Goal: Task Accomplishment & Management: Manage account settings

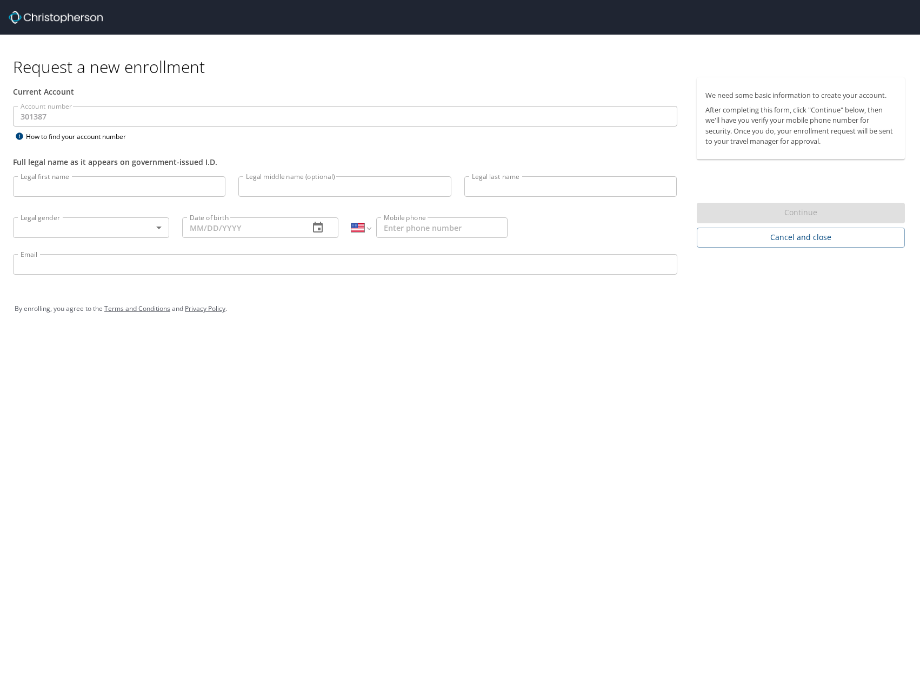
select select "US"
click at [75, 189] on input "Legal first name" at bounding box center [119, 186] width 212 height 21
type input "[PERSON_NAME]"
type input "[PHONE_NUMBER]"
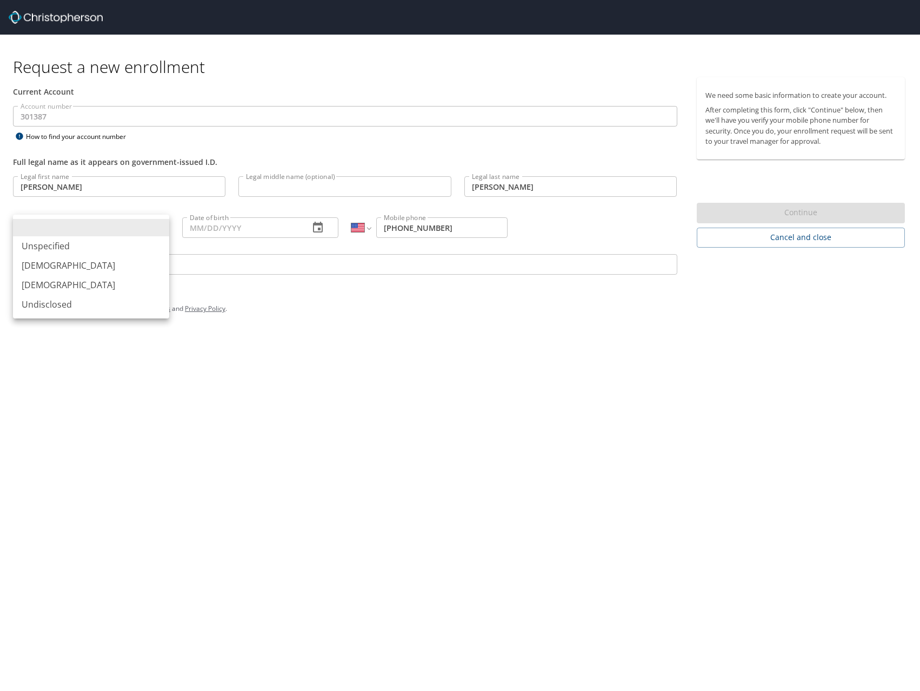
click at [104, 225] on body "Request a new enrollment Current Account Account number 301387 Account number H…" at bounding box center [460, 345] width 920 height 691
click at [88, 282] on li "[DEMOGRAPHIC_DATA]" at bounding box center [91, 284] width 156 height 19
type input "[DEMOGRAPHIC_DATA]"
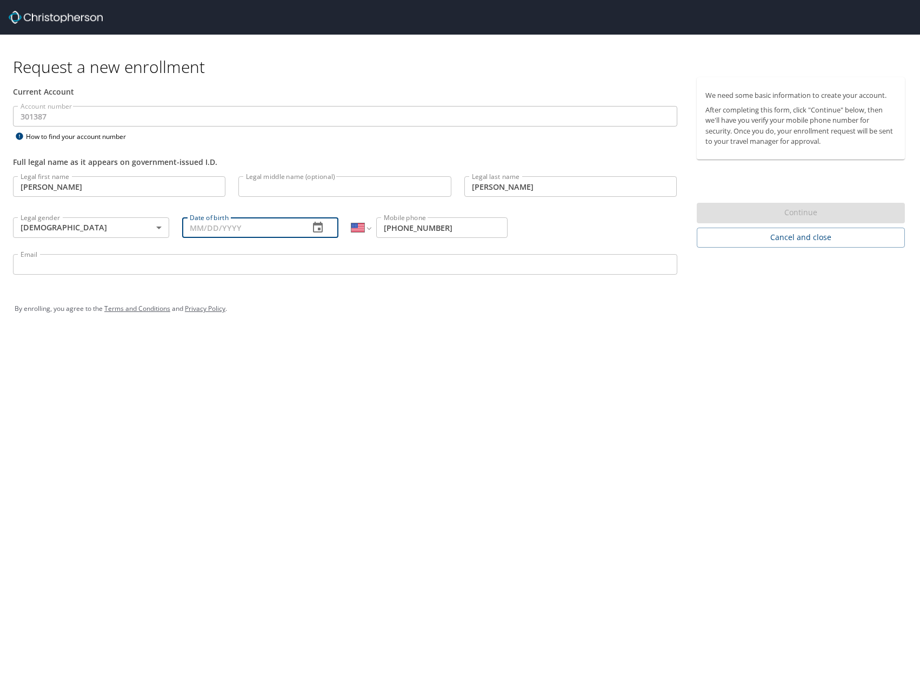
click at [222, 230] on input "Date of birth" at bounding box center [241, 227] width 118 height 21
type input "02/20/1973"
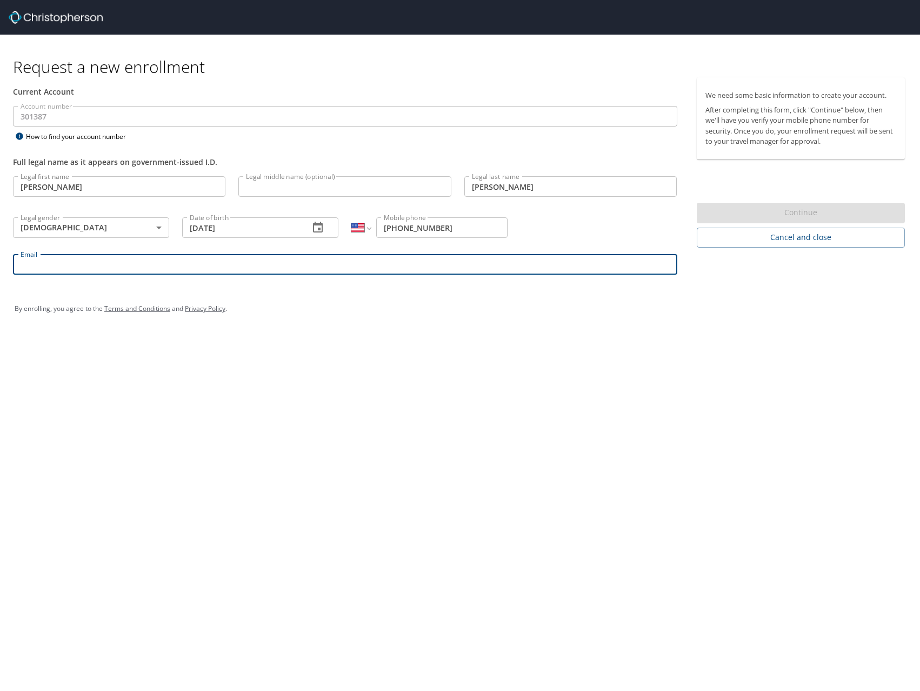
click at [326, 267] on input "Email" at bounding box center [345, 264] width 664 height 21
type input "ejerome@endicott.edu"
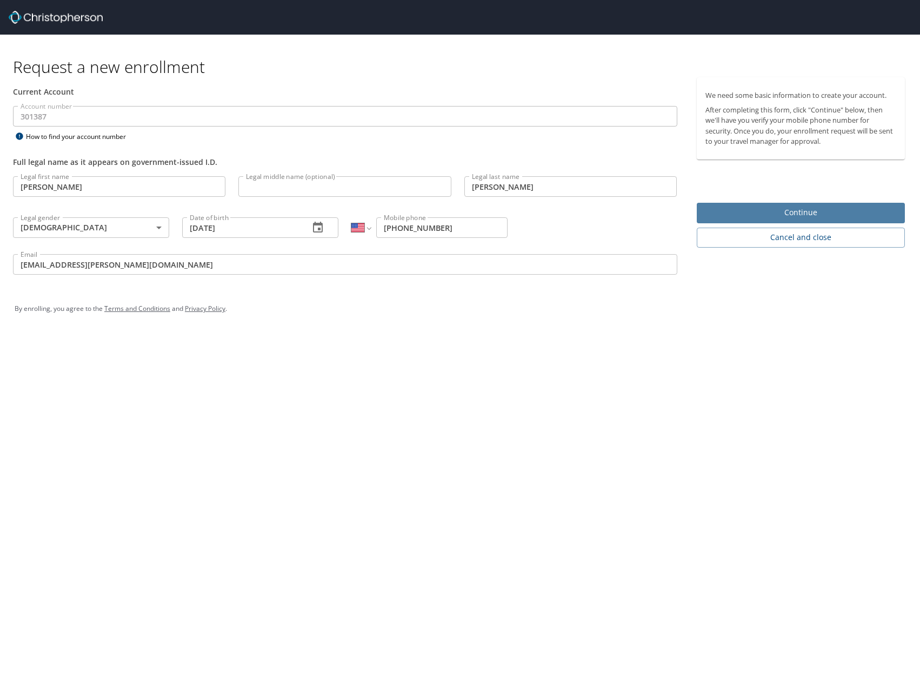
click at [811, 212] on span "Continue" at bounding box center [800, 213] width 191 height 14
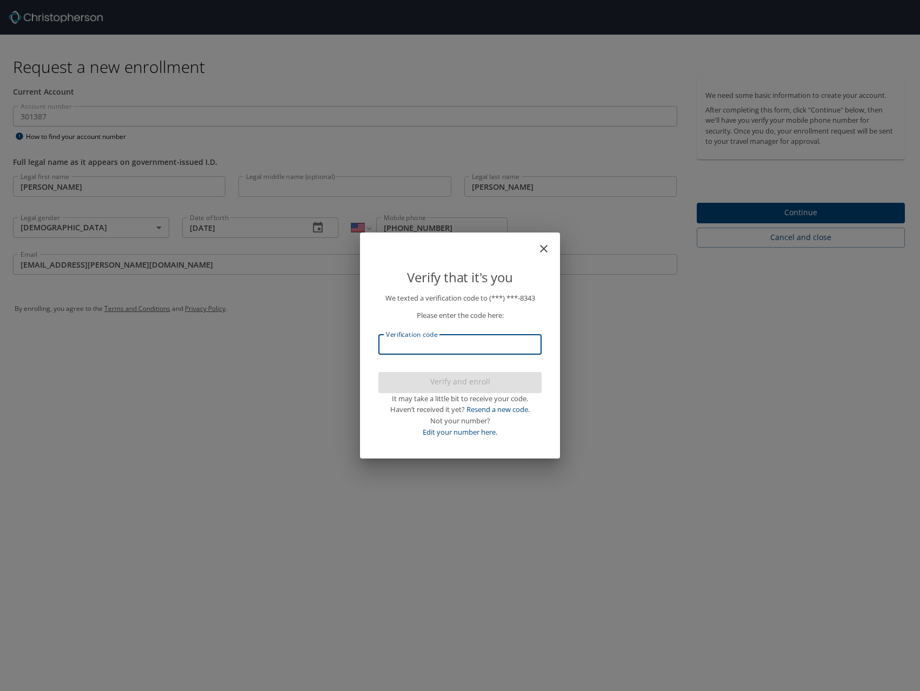
click at [434, 347] on input "Verification code" at bounding box center [459, 344] width 163 height 21
type input "930279"
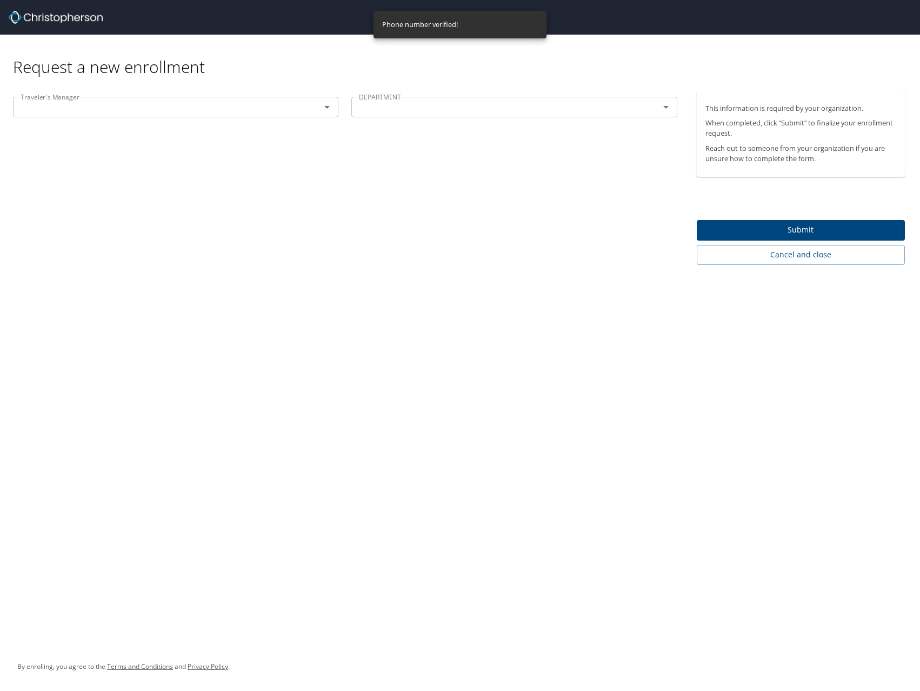
click at [162, 113] on input "text" at bounding box center [159, 107] width 287 height 14
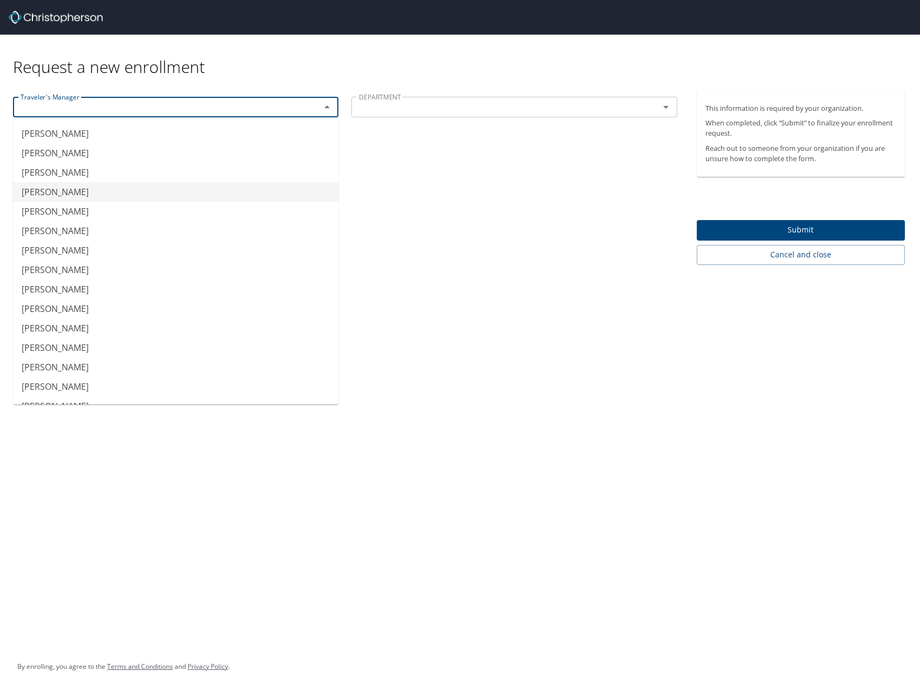
type input "Anthony Ferullo"
click at [473, 112] on input "text" at bounding box center [497, 107] width 287 height 14
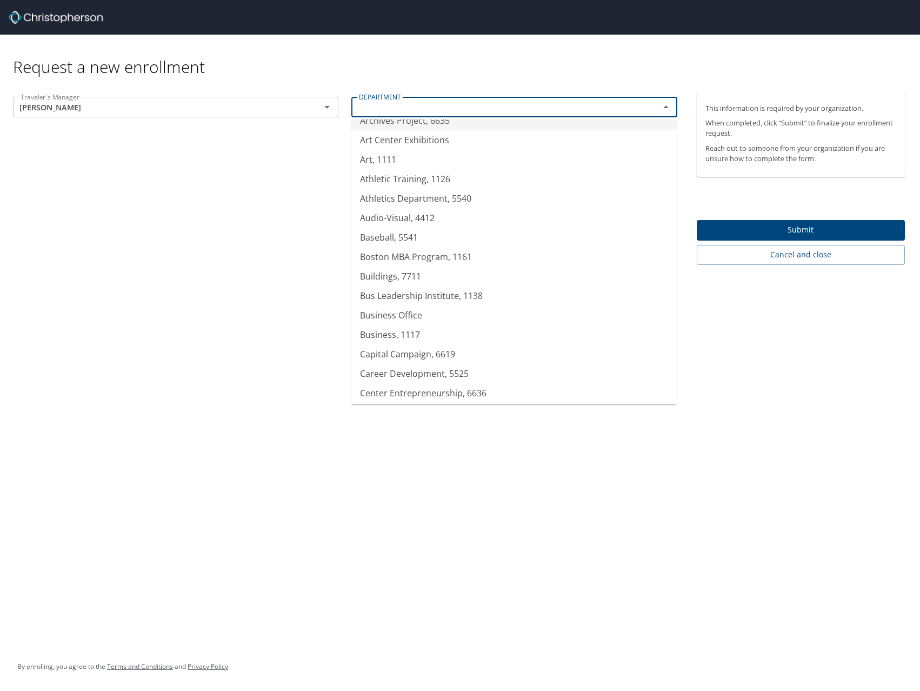
scroll to position [216, 0]
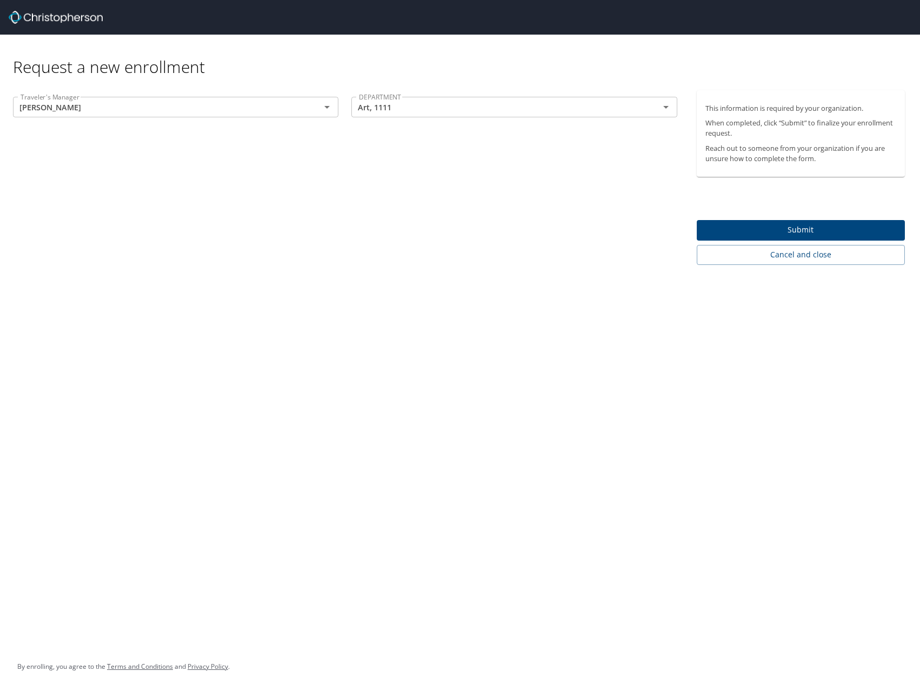
type input "Art, 1111"
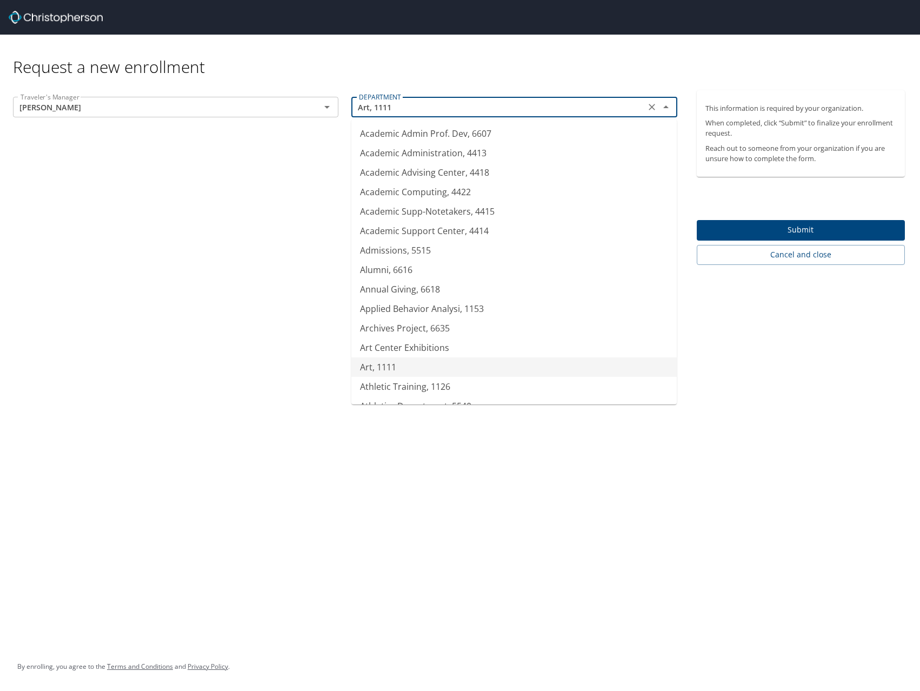
click at [421, 105] on input "Art, 1111" at bounding box center [497, 107] width 287 height 14
click at [645, 110] on button "Clear" at bounding box center [651, 106] width 15 height 15
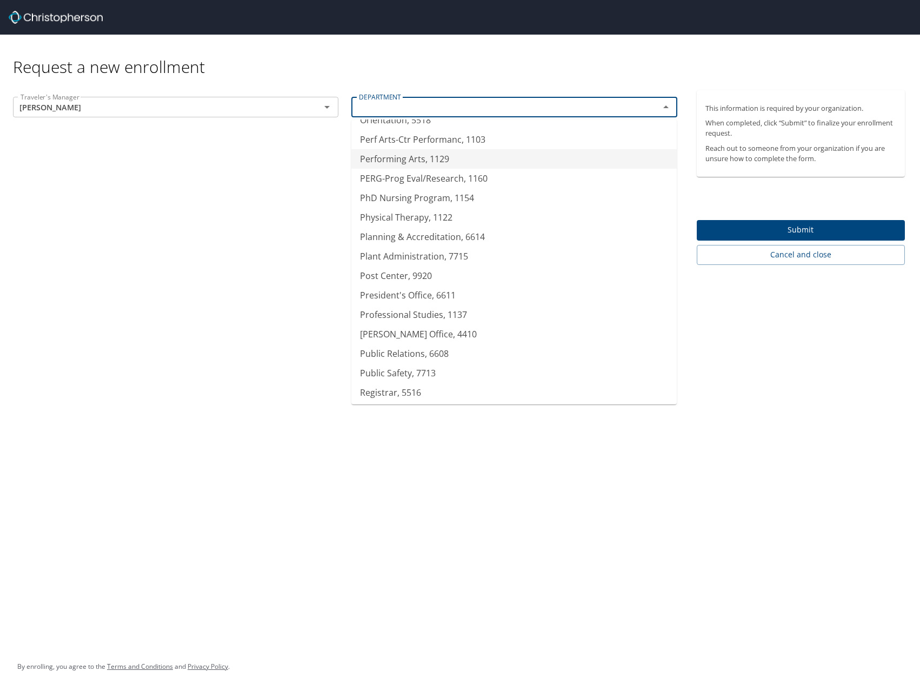
scroll to position [1945, 0]
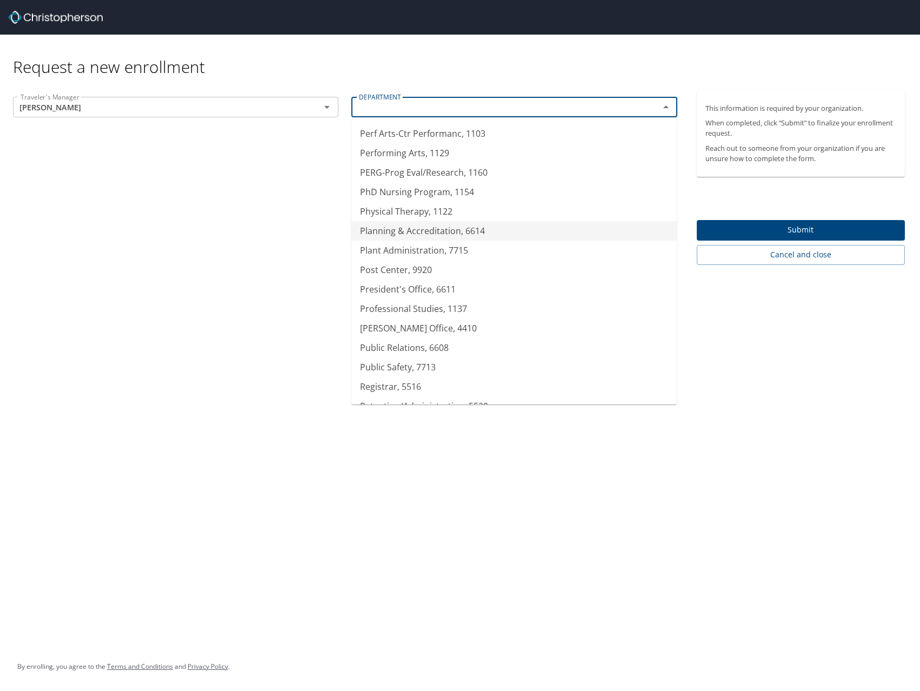
click at [463, 238] on li "Planning & Accreditation, 6614" at bounding box center [513, 230] width 325 height 19
click at [380, 113] on input "Planning & Accreditation, 6614" at bounding box center [497, 107] width 287 height 14
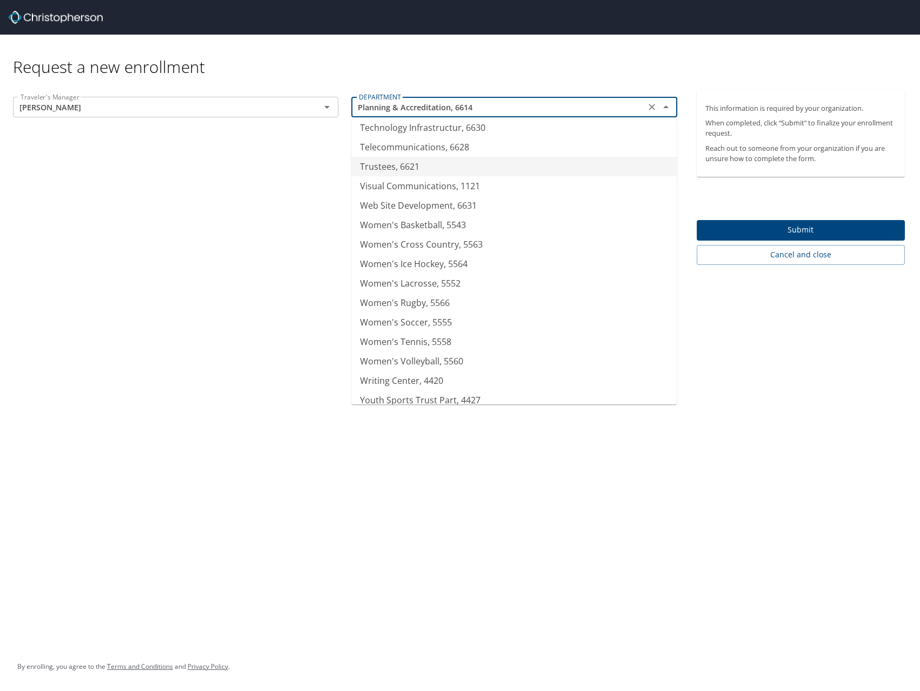
scroll to position [2486, 0]
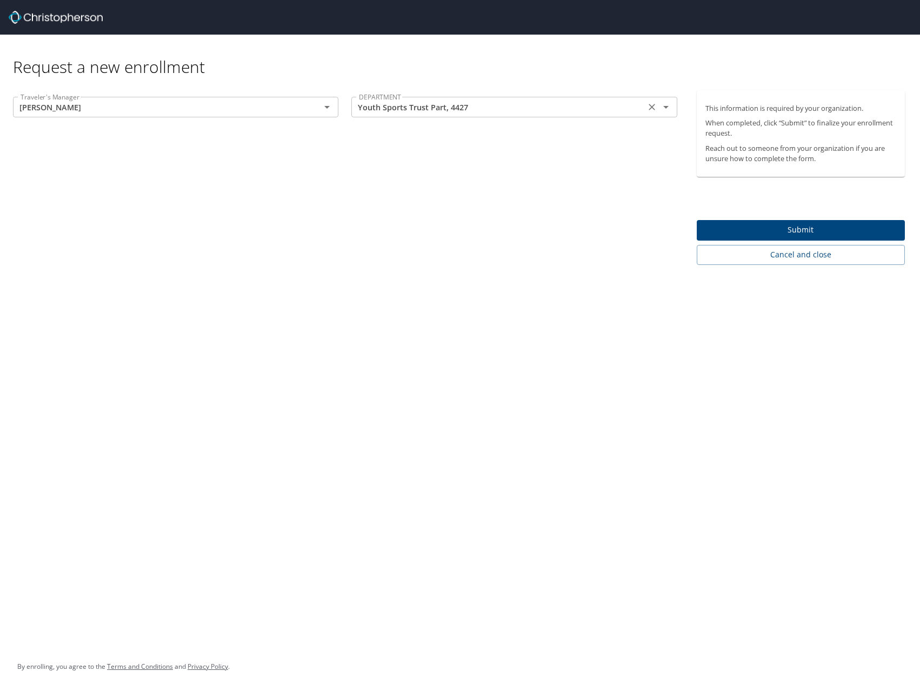
click at [430, 115] on div "Youth Sports Trust Part, 4427 DEPARTMENT" at bounding box center [513, 107] width 325 height 21
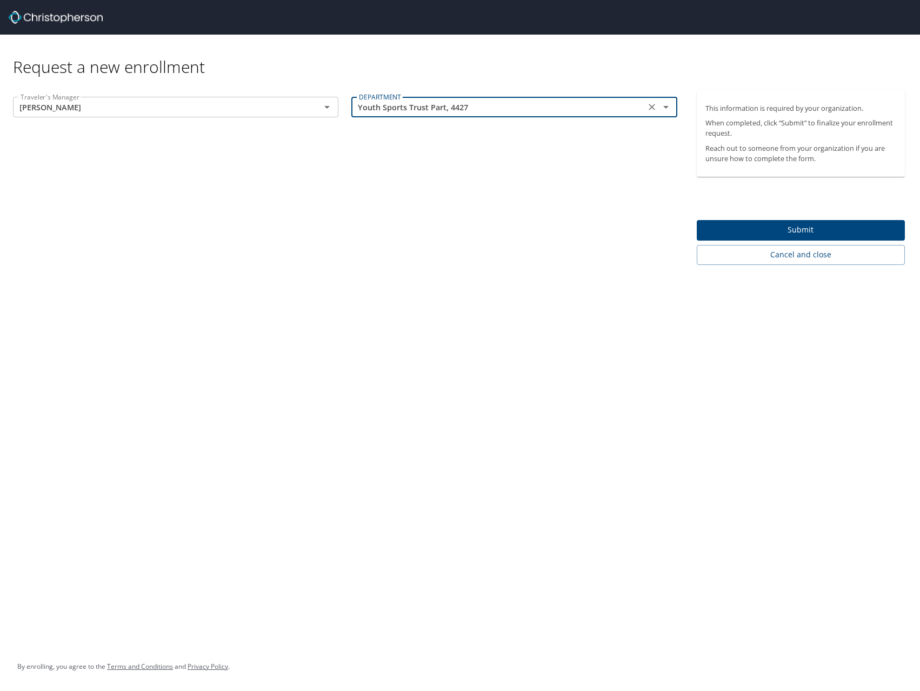
click at [666, 108] on icon "Open" at bounding box center [665, 107] width 5 height 3
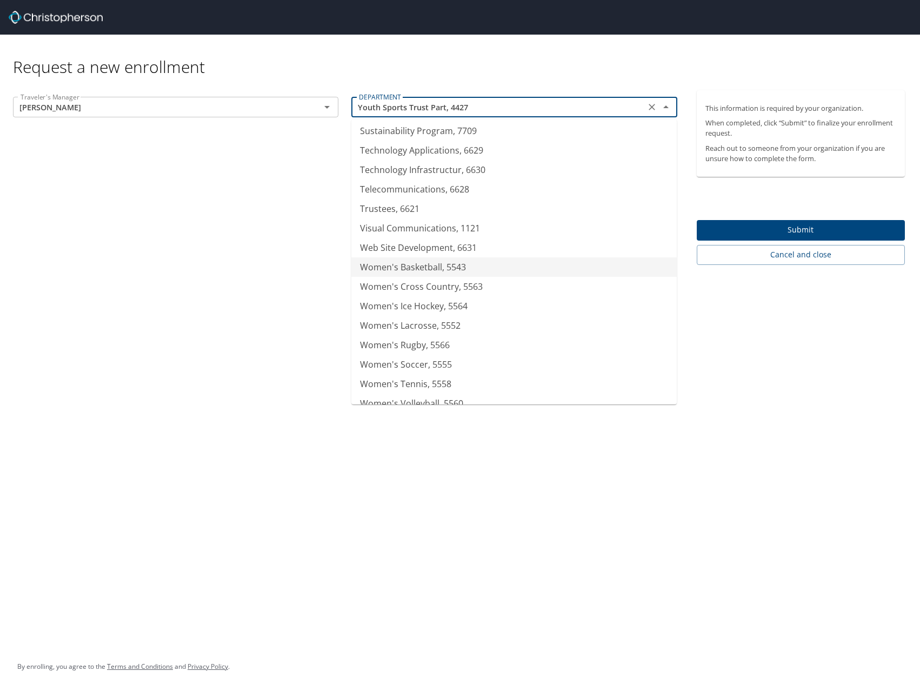
scroll to position [2322, 0]
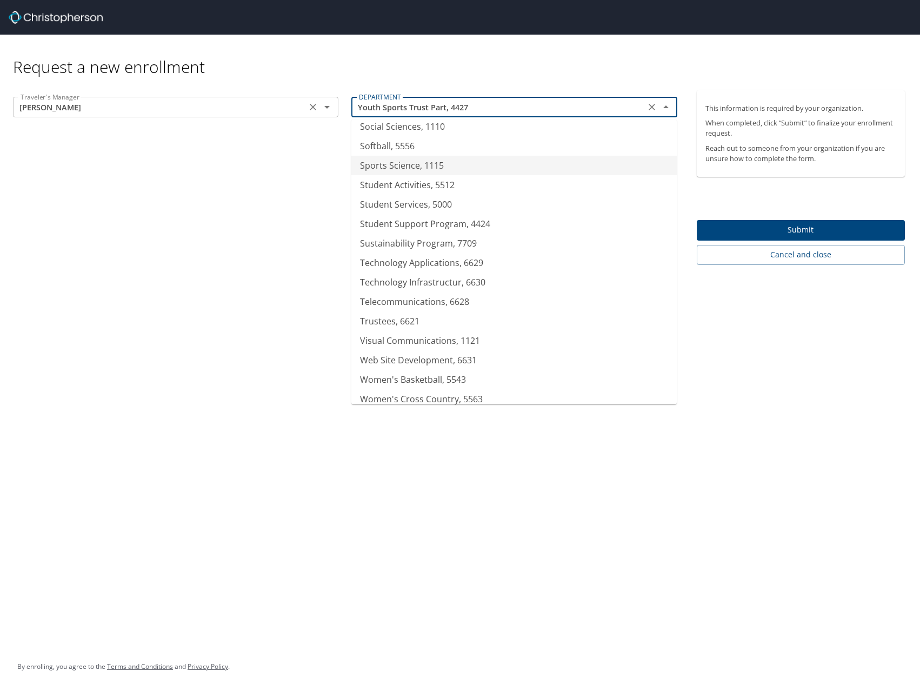
type input "Sports Science, 1115"
click at [292, 111] on input "Anthony Ferullo" at bounding box center [159, 107] width 287 height 14
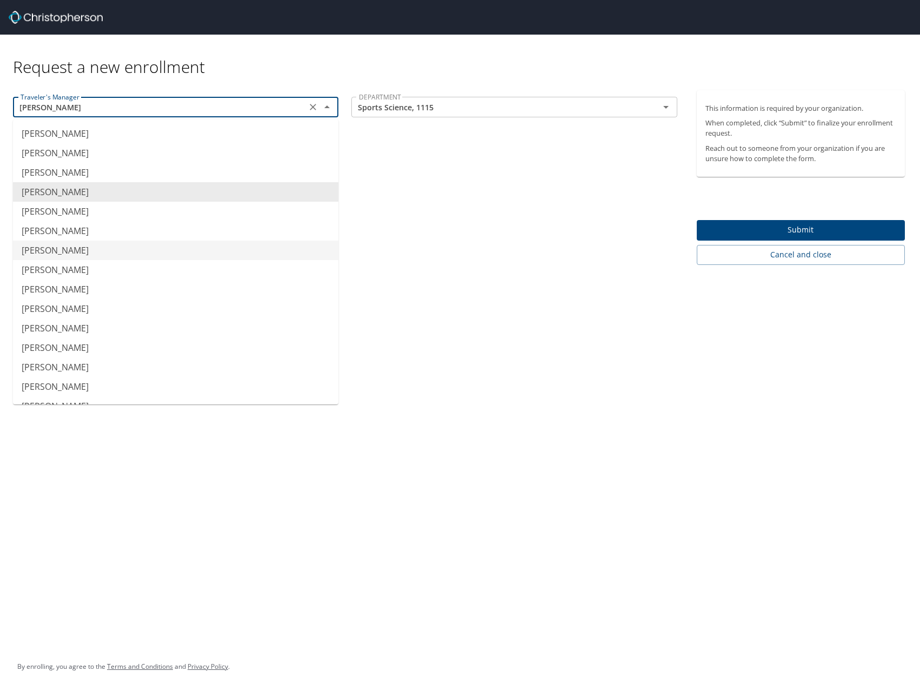
click at [51, 243] on li "[PERSON_NAME]" at bounding box center [175, 249] width 325 height 19
type input "[PERSON_NAME]"
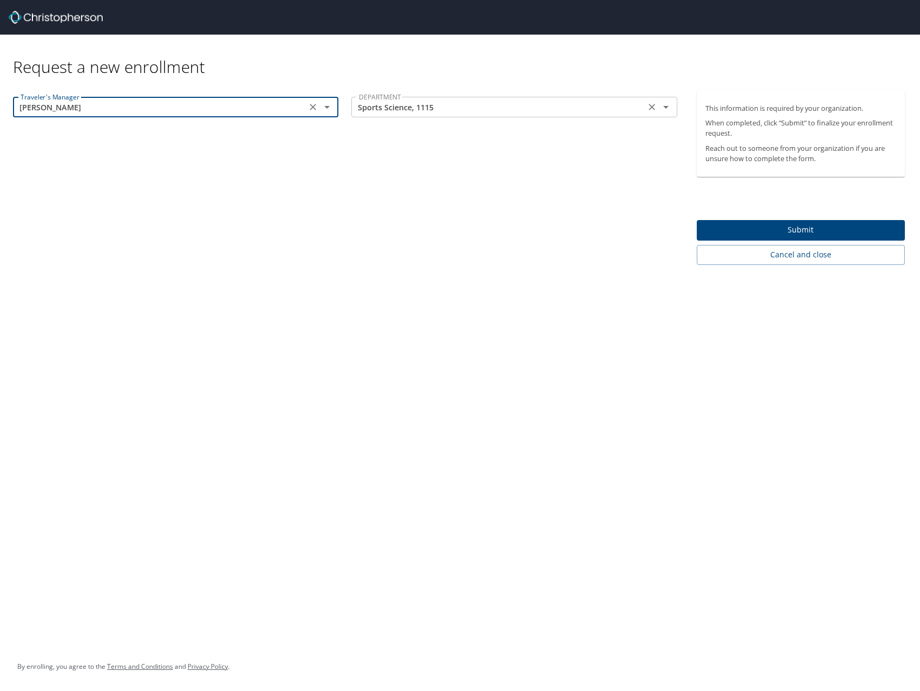
click at [436, 99] on div "Sports Science, 1115 DEPARTMENT" at bounding box center [513, 107] width 325 height 21
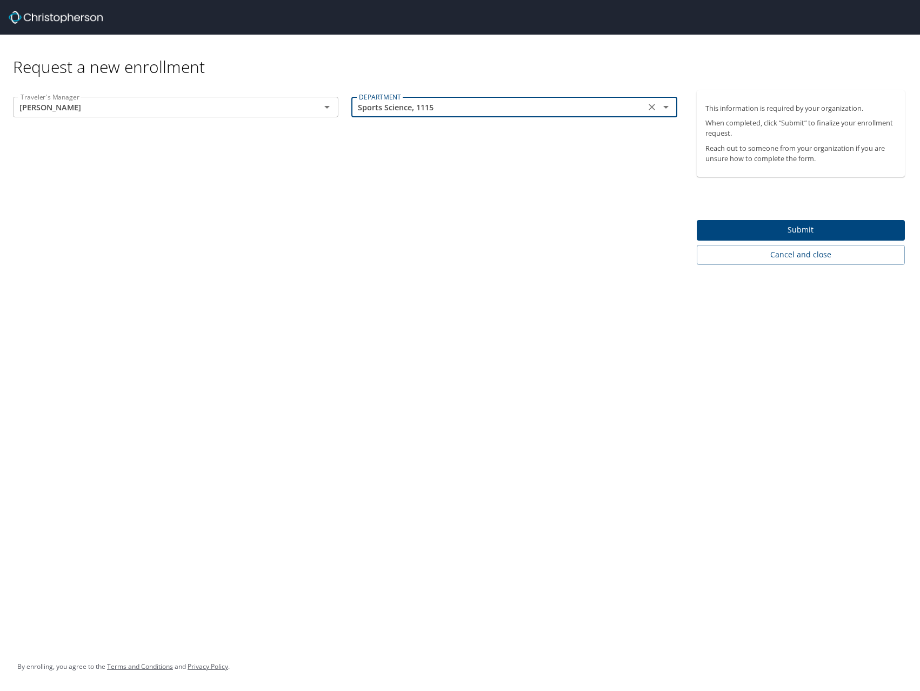
drag, startPoint x: 652, startPoint y: 108, endPoint x: 593, endPoint y: 111, distance: 59.5
click at [651, 109] on icon "Clear" at bounding box center [651, 107] width 11 height 11
click at [669, 110] on icon "Open" at bounding box center [665, 107] width 13 height 13
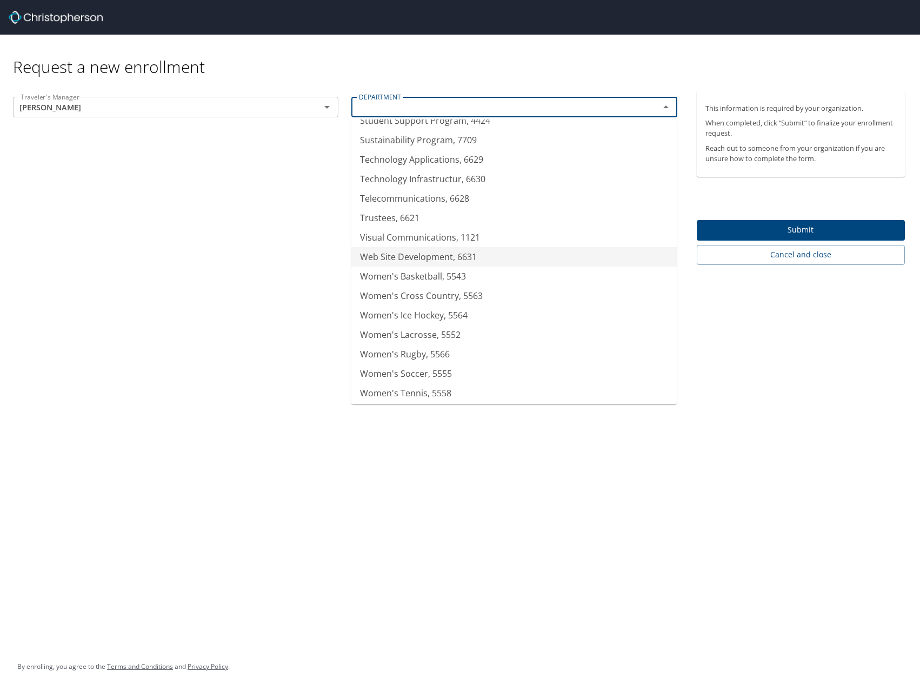
scroll to position [2486, 0]
click at [331, 112] on icon "Open" at bounding box center [326, 107] width 13 height 13
type input "Women's Ice Hockey, 5564"
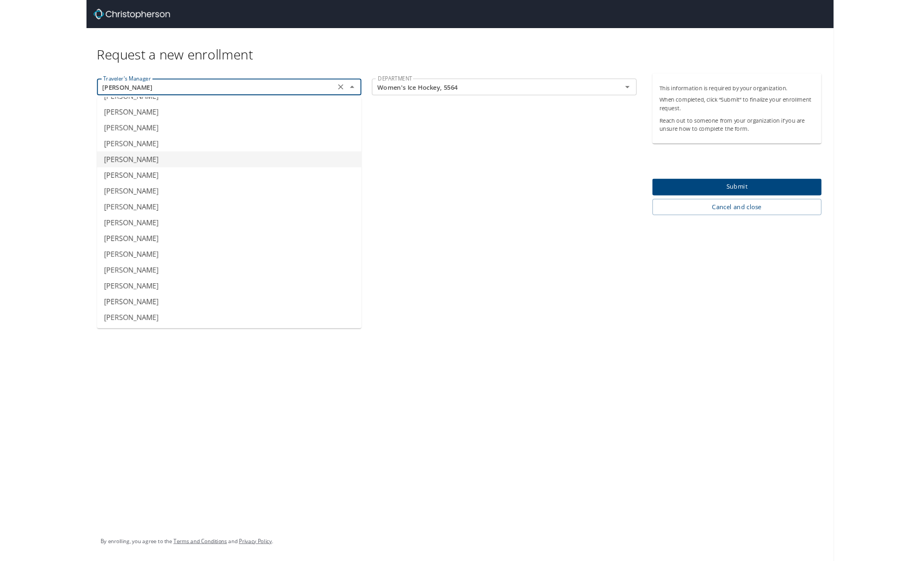
scroll to position [55, 0]
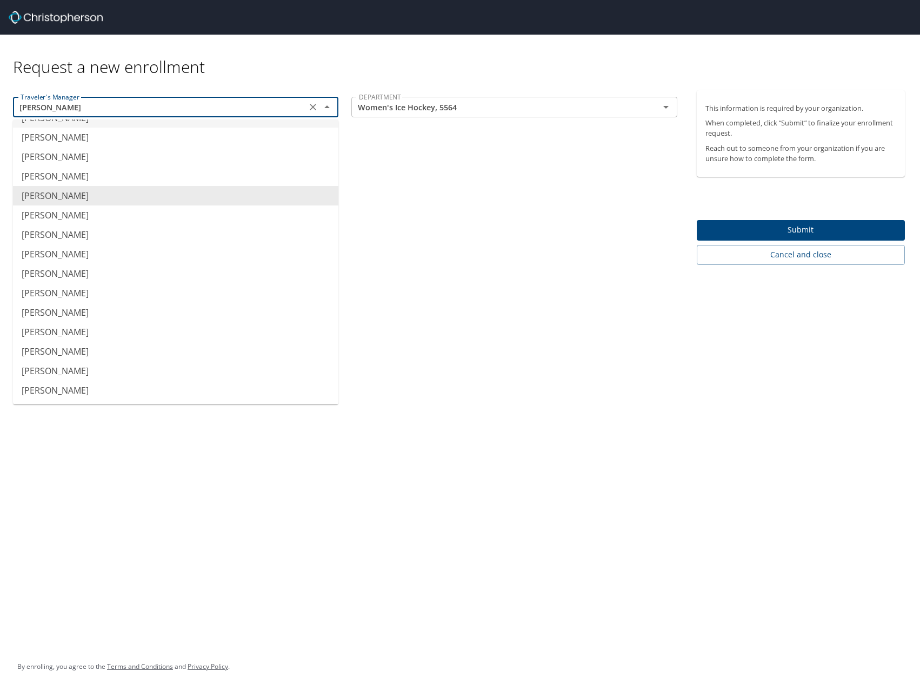
type input "Andrea McLennan"
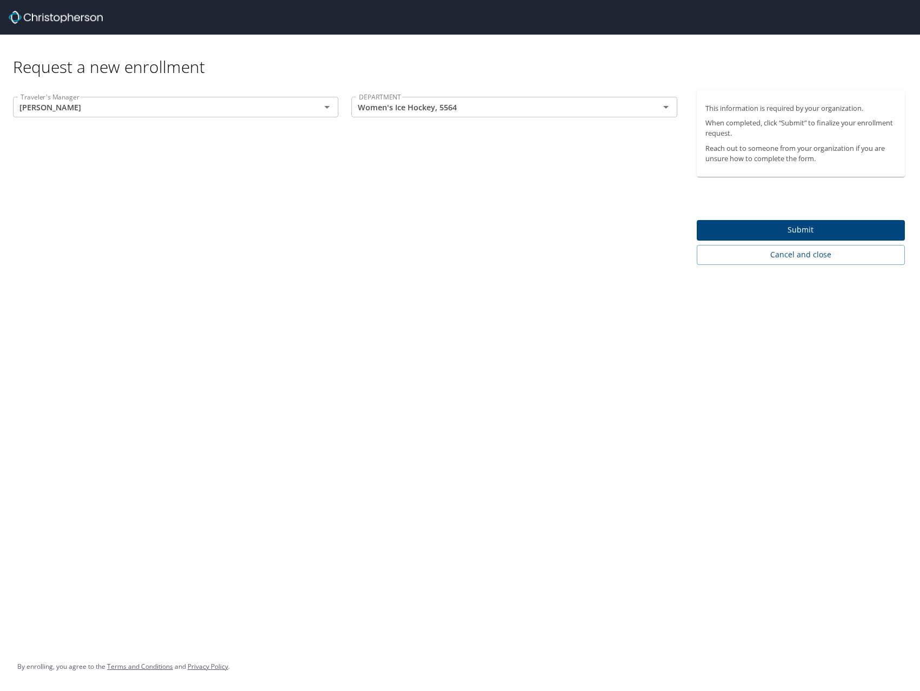
click at [158, 88] on div "Request a new enrollment" at bounding box center [460, 63] width 920 height 56
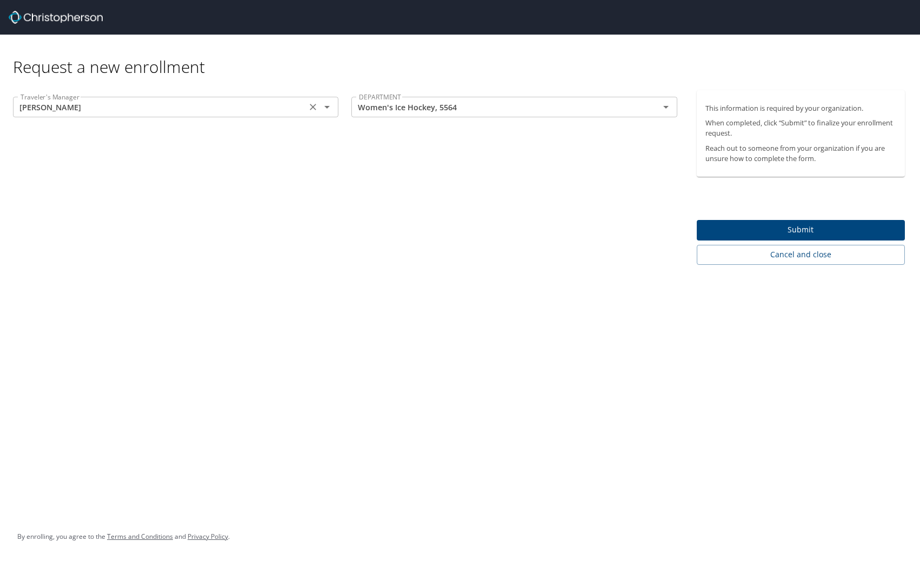
click at [132, 103] on input "Andrea McLennan" at bounding box center [159, 107] width 287 height 14
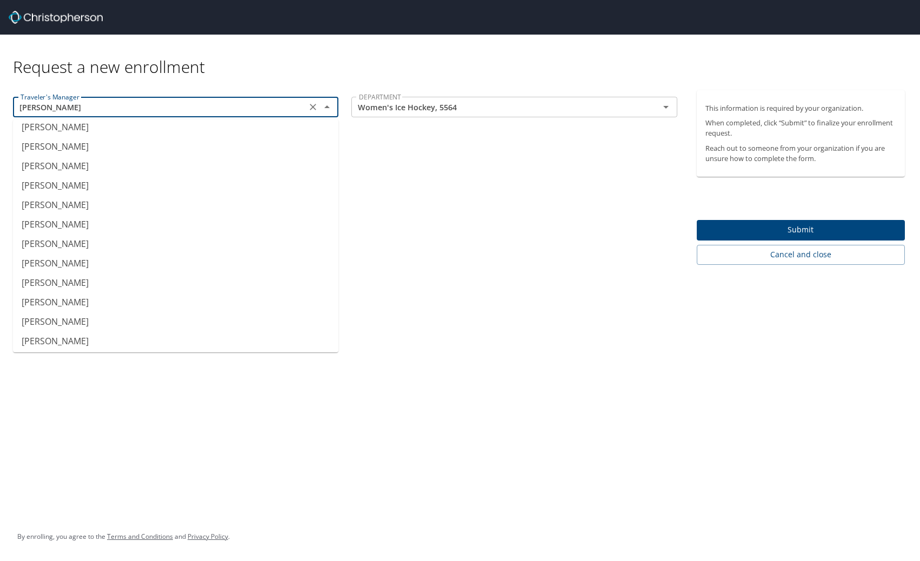
scroll to position [106, 0]
click at [668, 115] on div "Women's Ice Hockey, 5564 DEPARTMENT" at bounding box center [513, 107] width 325 height 21
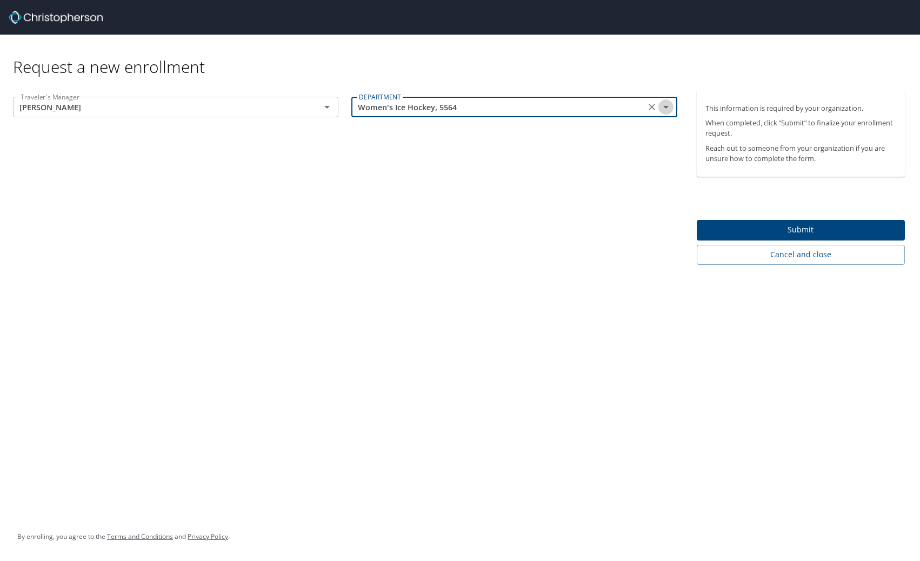
click at [666, 100] on button "Open" at bounding box center [665, 106] width 15 height 15
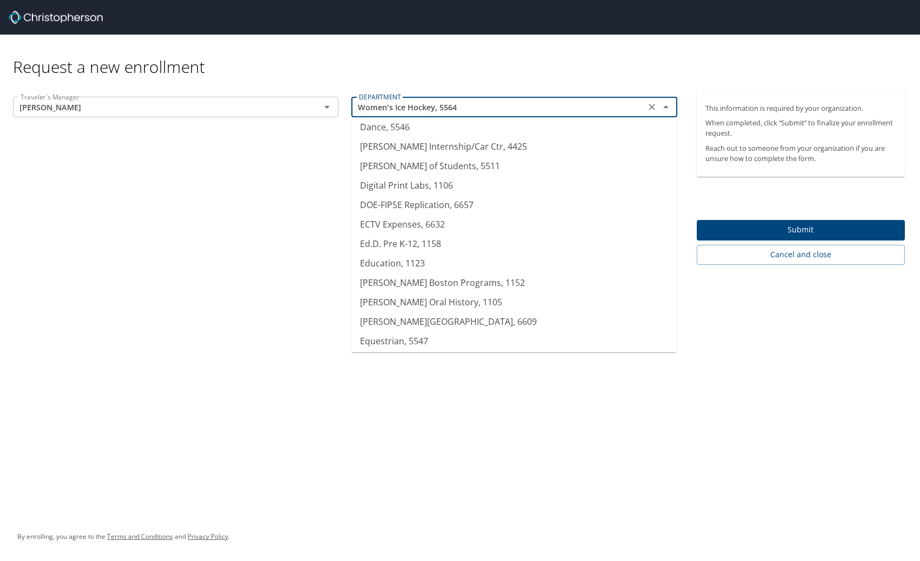
scroll to position [659, 0]
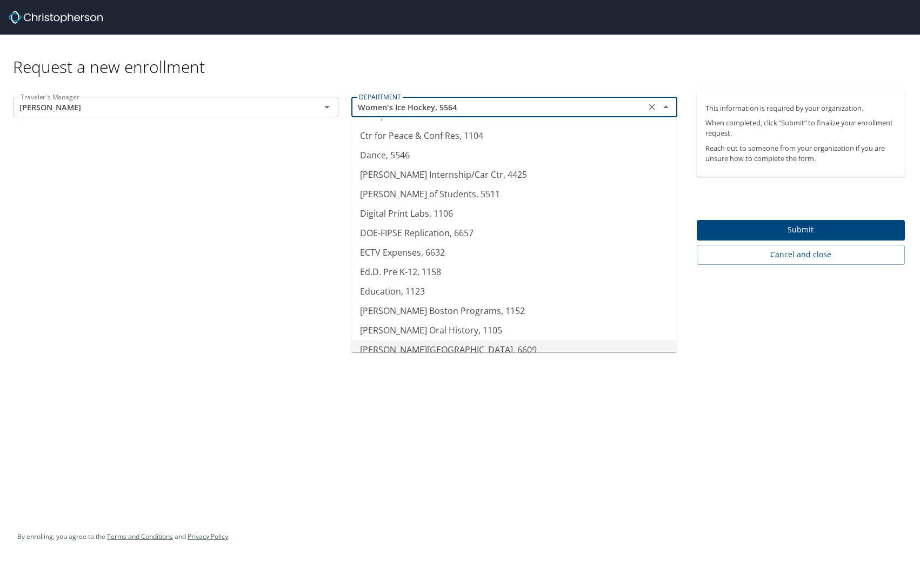
click at [479, 347] on li "[PERSON_NAME][GEOGRAPHIC_DATA], 6609" at bounding box center [513, 349] width 325 height 19
type input "[PERSON_NAME][GEOGRAPHIC_DATA], 6609"
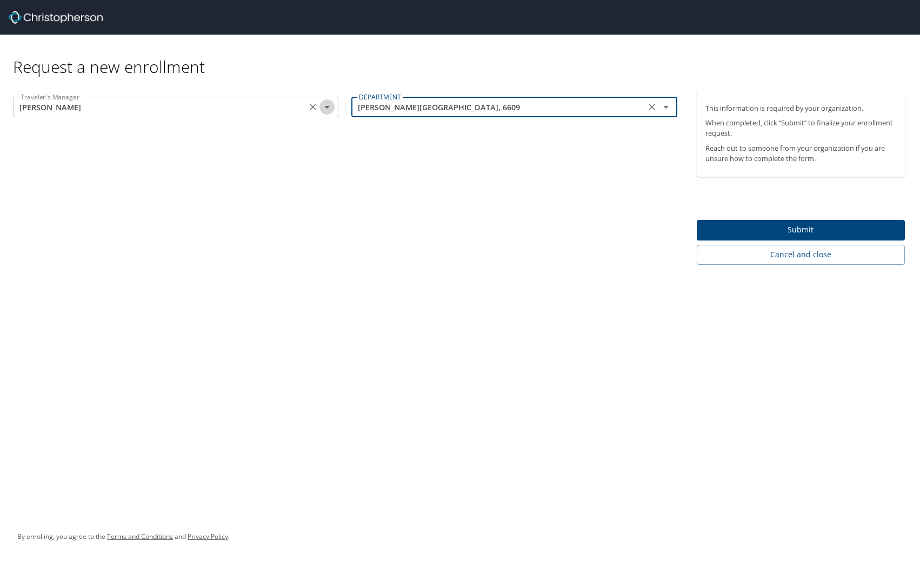
click at [330, 112] on icon "Open" at bounding box center [326, 107] width 13 height 13
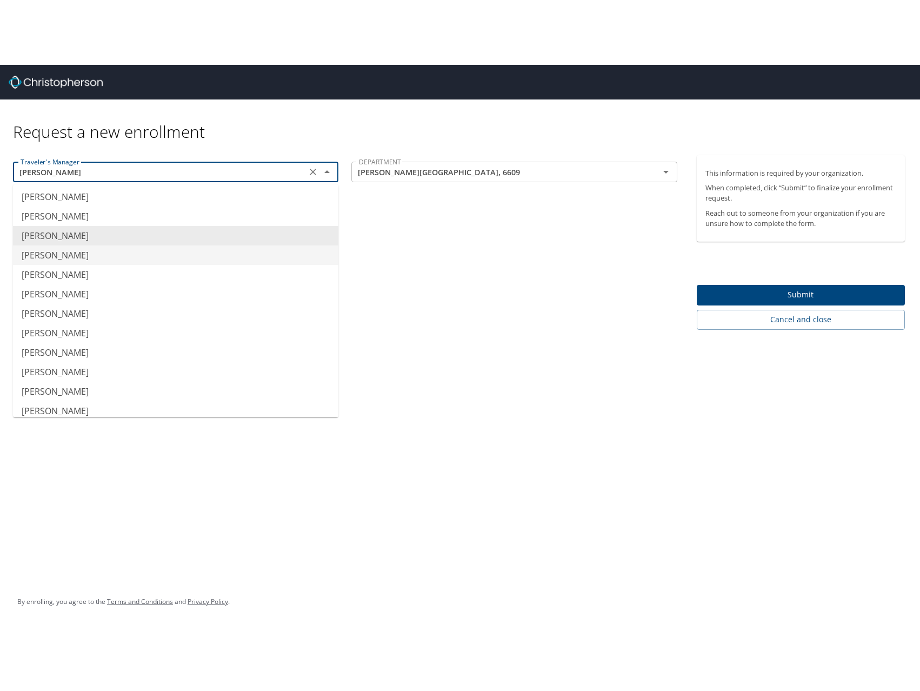
scroll to position [1, 0]
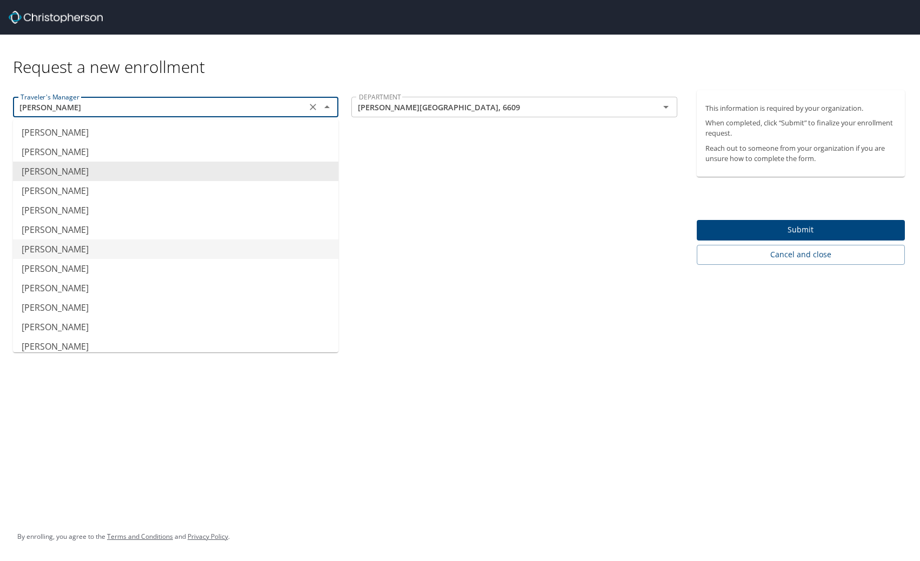
click at [42, 249] on li "[PERSON_NAME]" at bounding box center [175, 248] width 325 height 19
type input "[PERSON_NAME]"
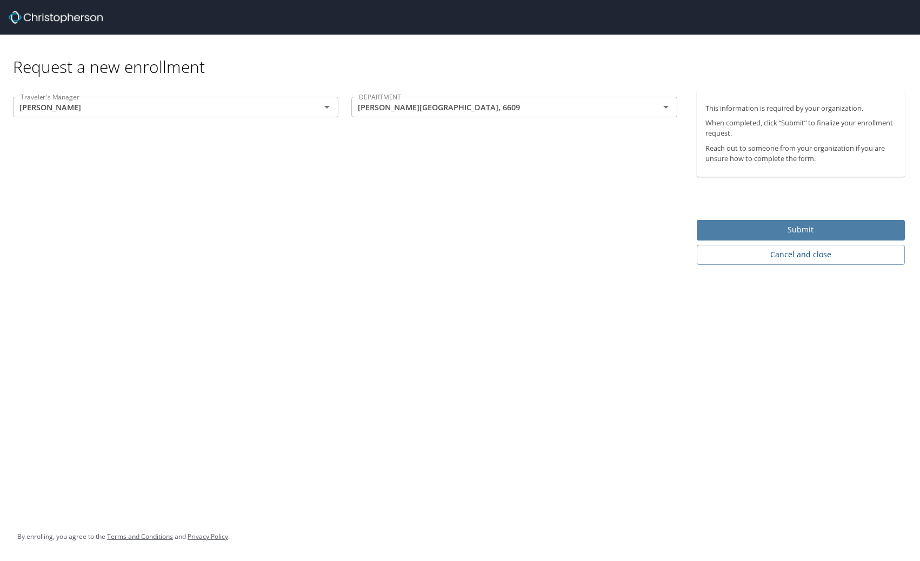
click at [784, 233] on span "Submit" at bounding box center [800, 230] width 191 height 14
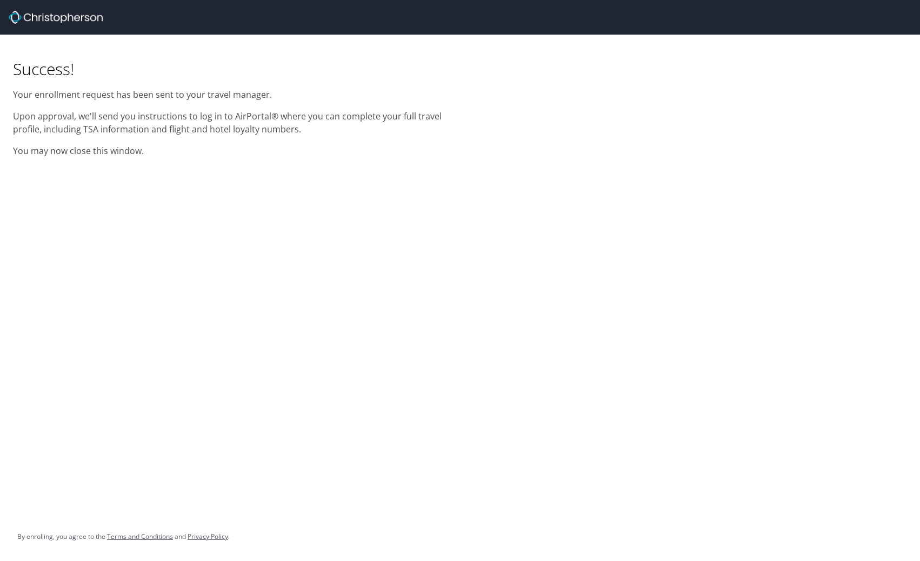
click at [770, 271] on div "Success! Your enrollment request has been sent to your travel manager. Upon app…" at bounding box center [460, 280] width 920 height 561
click at [772, 275] on div "Success! Your enrollment request has been sent to your travel manager. Upon app…" at bounding box center [460, 280] width 920 height 561
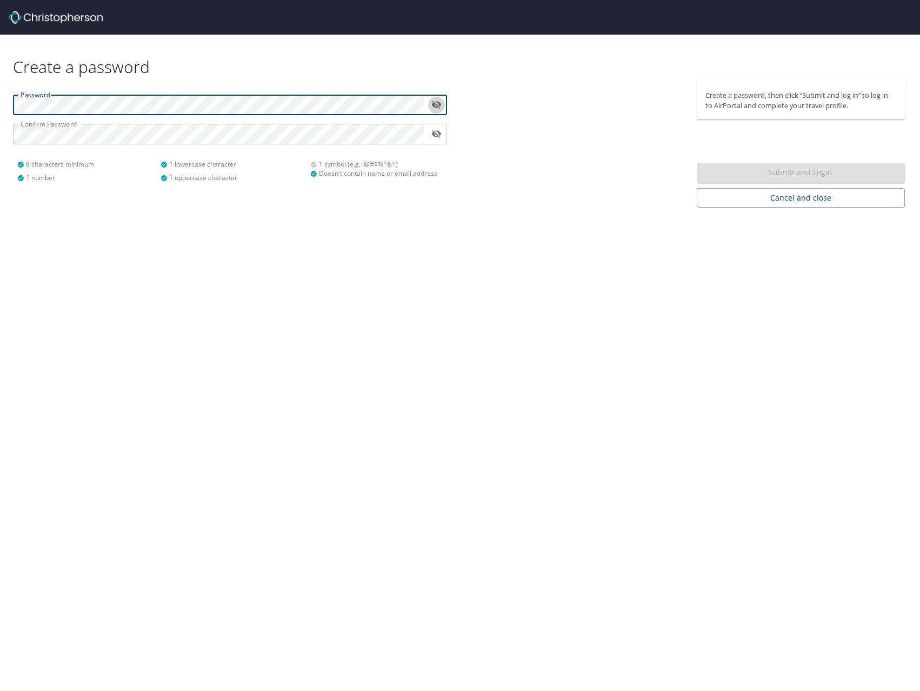
click at [433, 103] on icon "toggle password visibility" at bounding box center [437, 105] width 10 height 8
click at [0, 105] on html "Create a password Password ​ Confirm Password ​ 8 characters minimum 1 number 1…" at bounding box center [460, 345] width 920 height 691
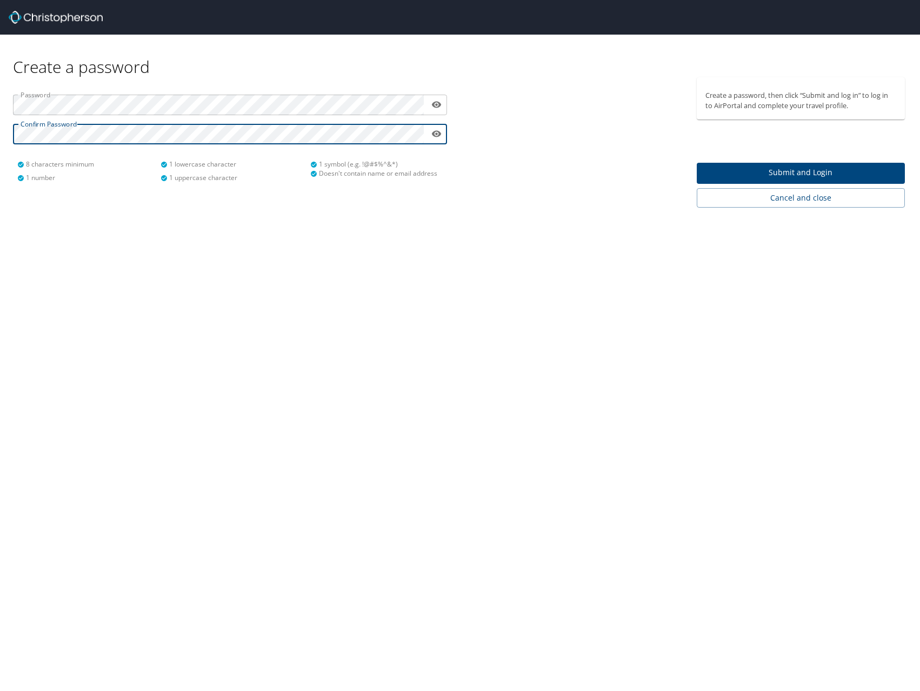
click at [804, 177] on span "Submit and Login" at bounding box center [800, 173] width 191 height 14
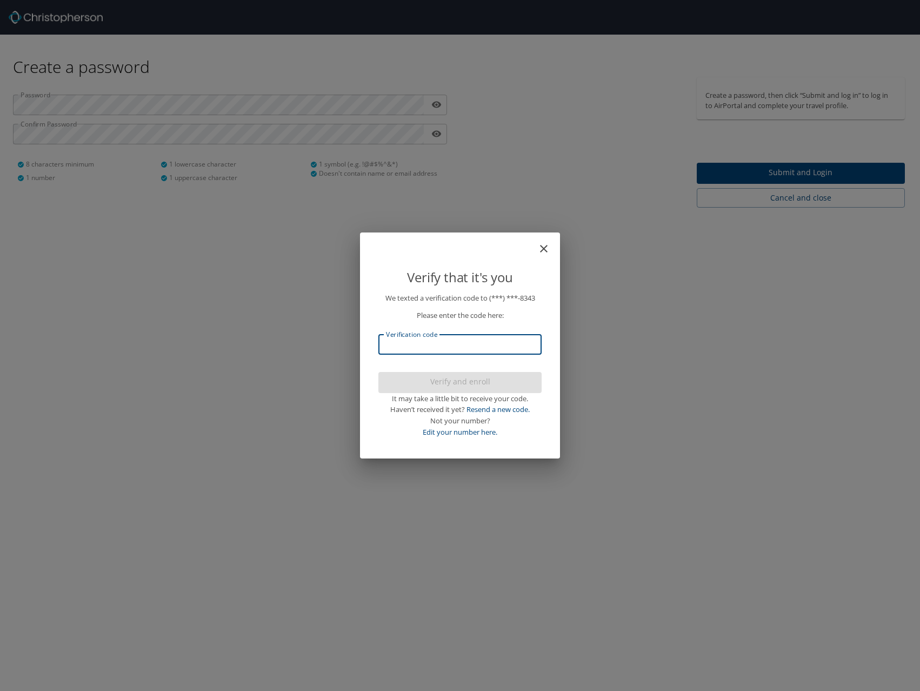
click at [418, 347] on input "Verification code" at bounding box center [459, 344] width 163 height 21
type input "336613"
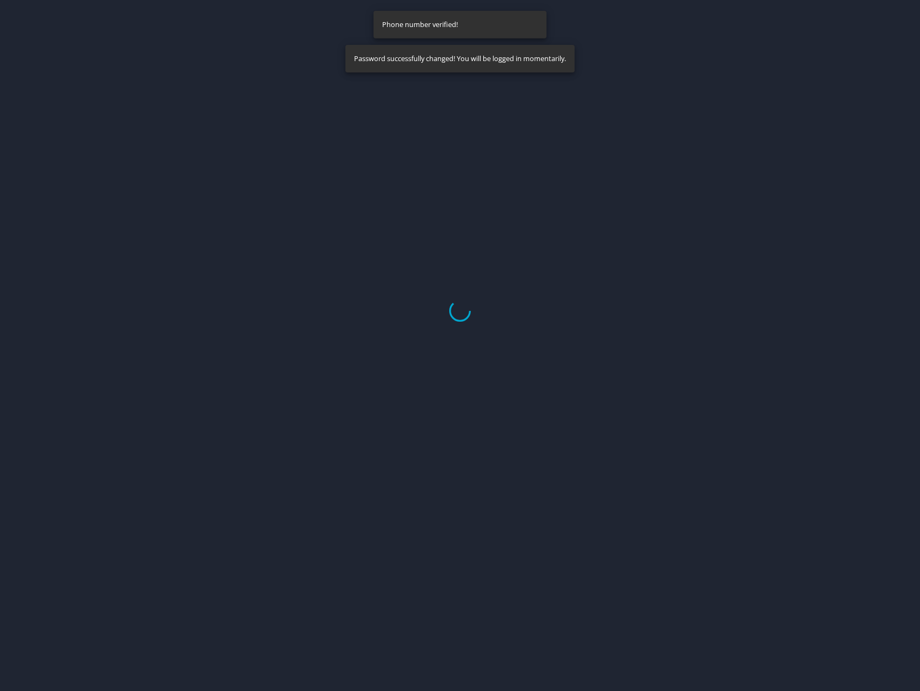
select select "US"
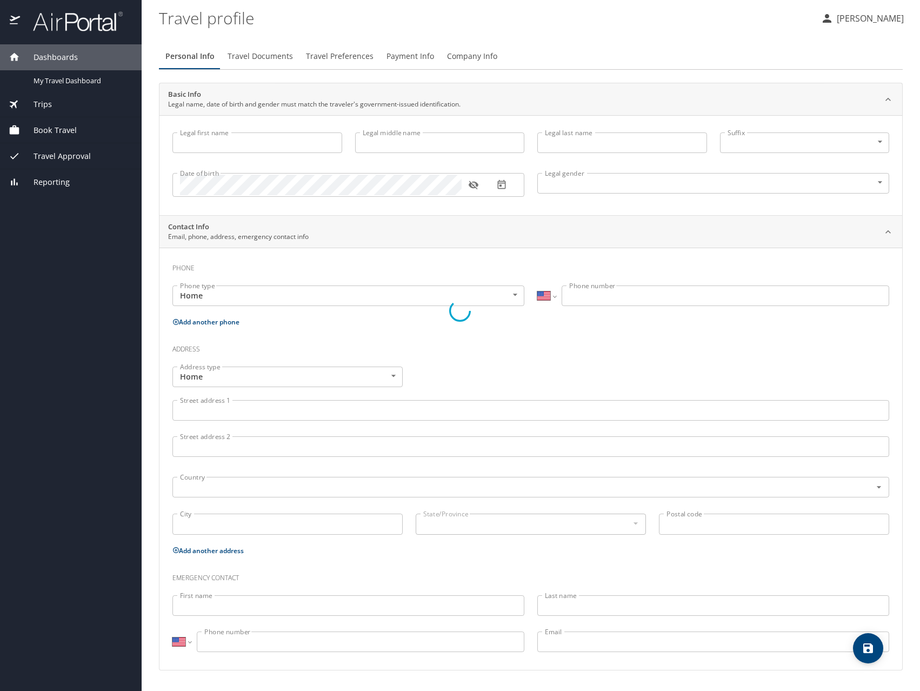
type input "[PERSON_NAME]"
type input "[DEMOGRAPHIC_DATA]"
select select "US"
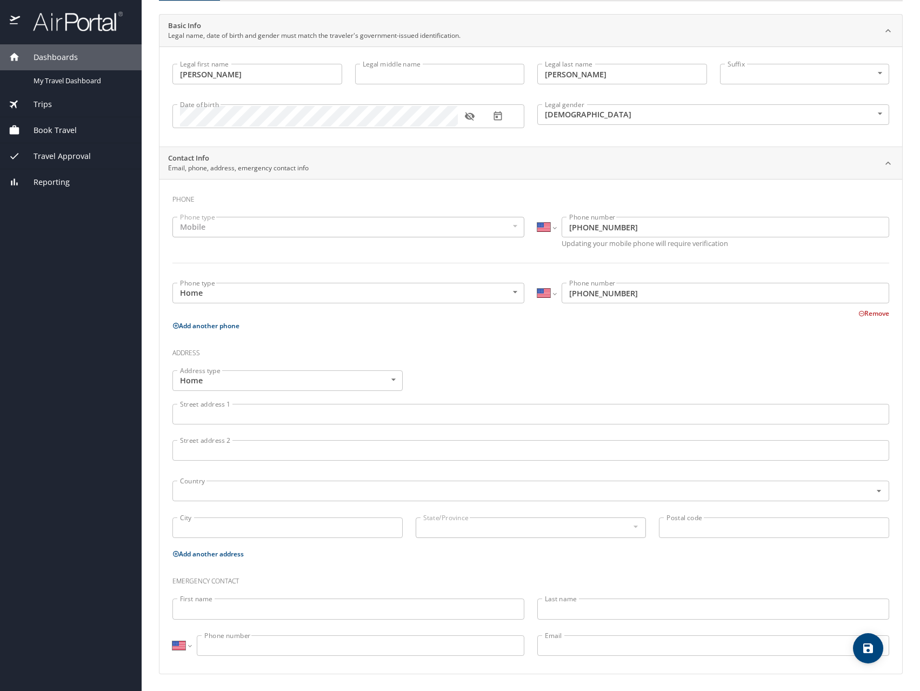
scroll to position [69, 0]
click at [386, 379] on body "Dashboards My Travel Dashboard Trips Current / Future Trips Past Trips Trips Mi…" at bounding box center [460, 345] width 920 height 691
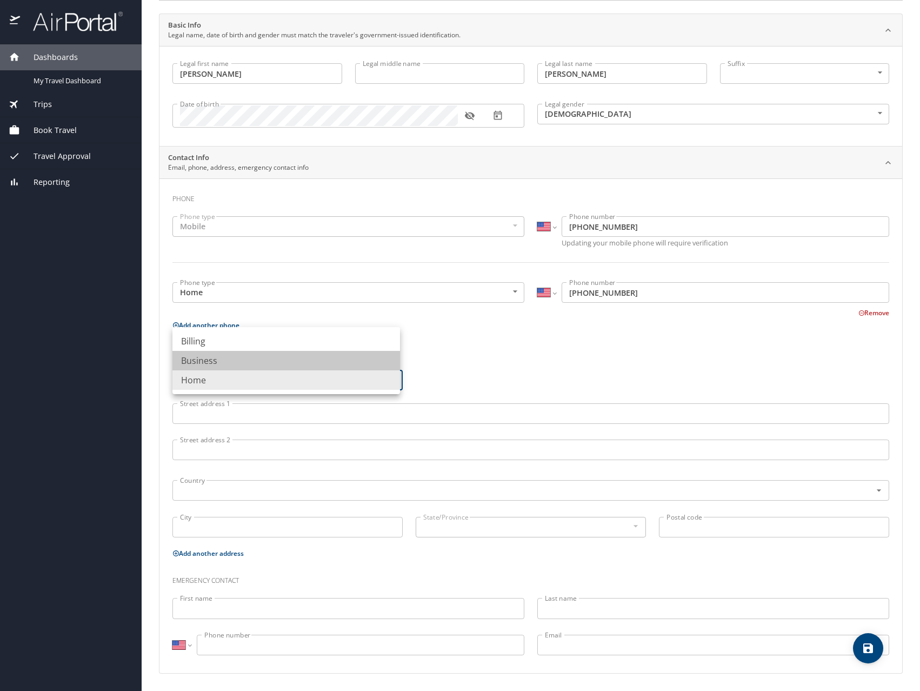
click at [223, 365] on li "Business" at bounding box center [286, 360] width 228 height 19
type input "Business"
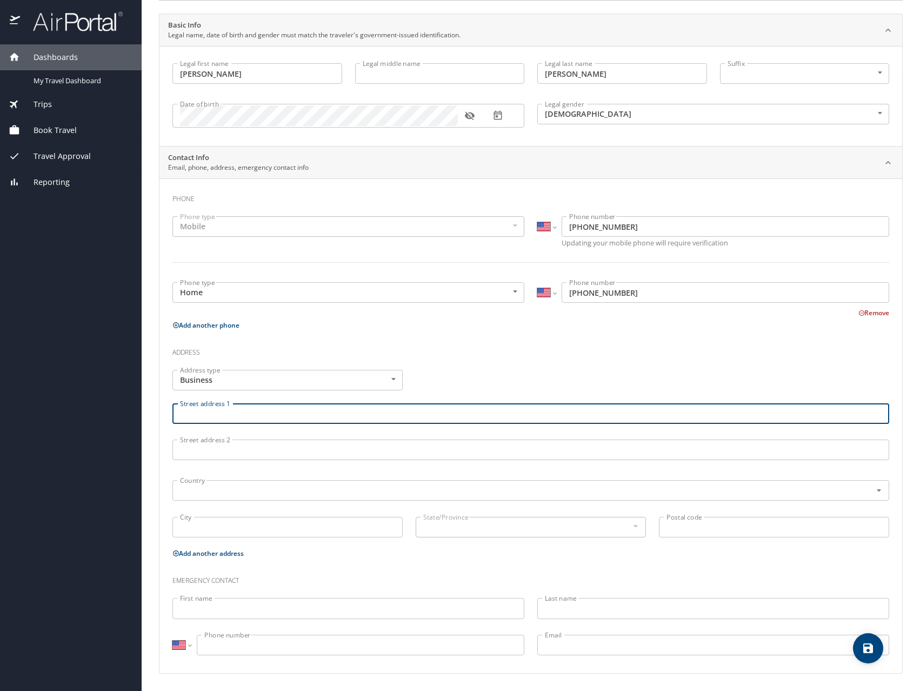
click at [228, 413] on input "Street address 1" at bounding box center [530, 413] width 717 height 21
type input "[STREET_ADDRESS][PERSON_NAME]"
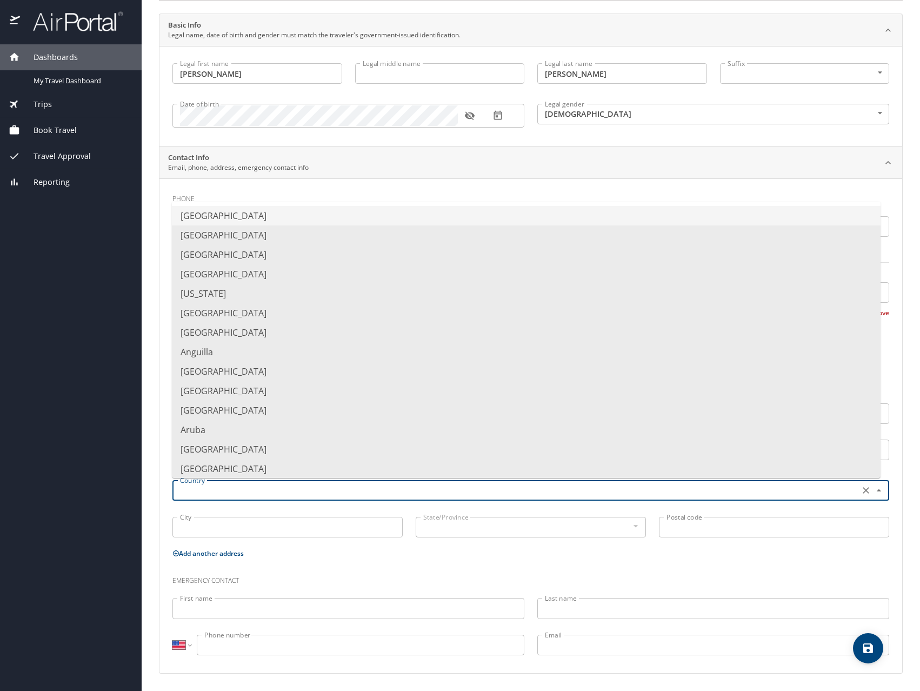
click at [245, 494] on input "text" at bounding box center [515, 490] width 678 height 14
click at [220, 217] on li "[GEOGRAPHIC_DATA]" at bounding box center [526, 215] width 708 height 19
type input "[GEOGRAPHIC_DATA]"
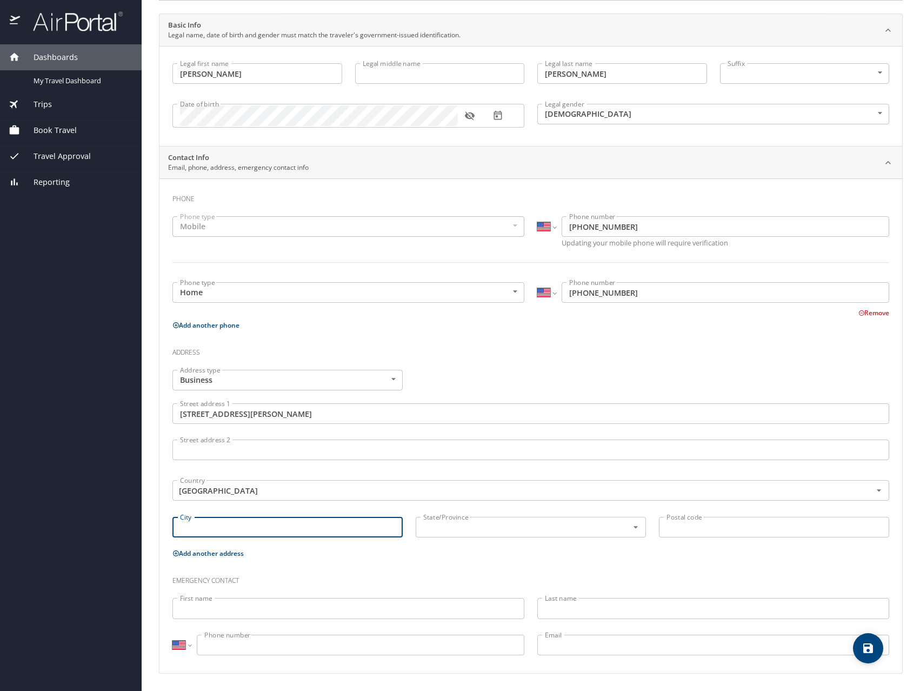
click at [235, 529] on input "City" at bounding box center [287, 527] width 230 height 21
type input "[PERSON_NAME]"
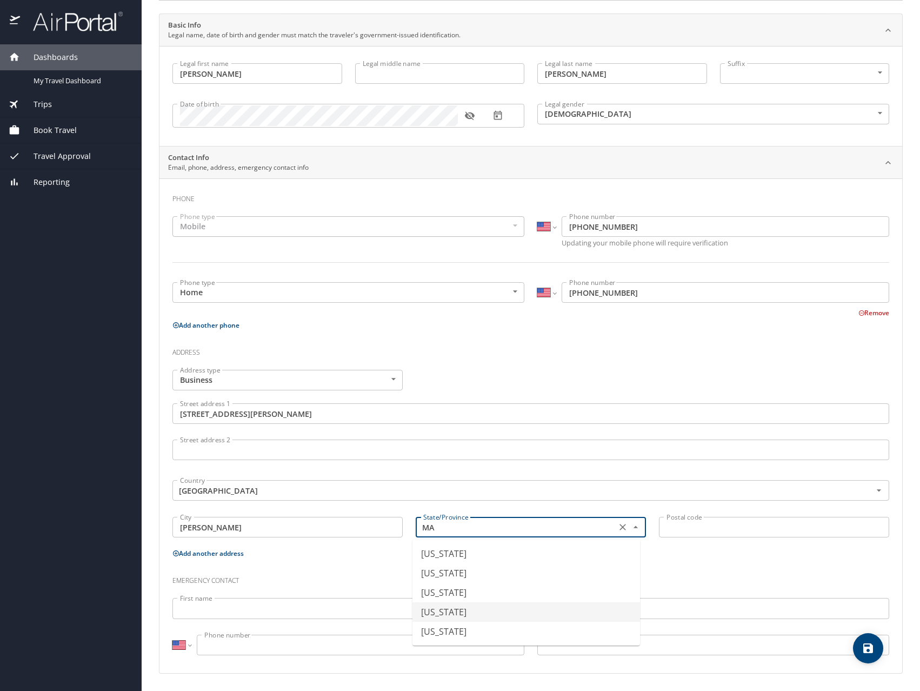
drag, startPoint x: 442, startPoint y: 613, endPoint x: 620, endPoint y: 556, distance: 187.3
click at [445, 613] on li "[US_STATE]" at bounding box center [526, 611] width 228 height 19
type input "[US_STATE]"
click at [714, 520] on input "Postal code" at bounding box center [774, 527] width 230 height 21
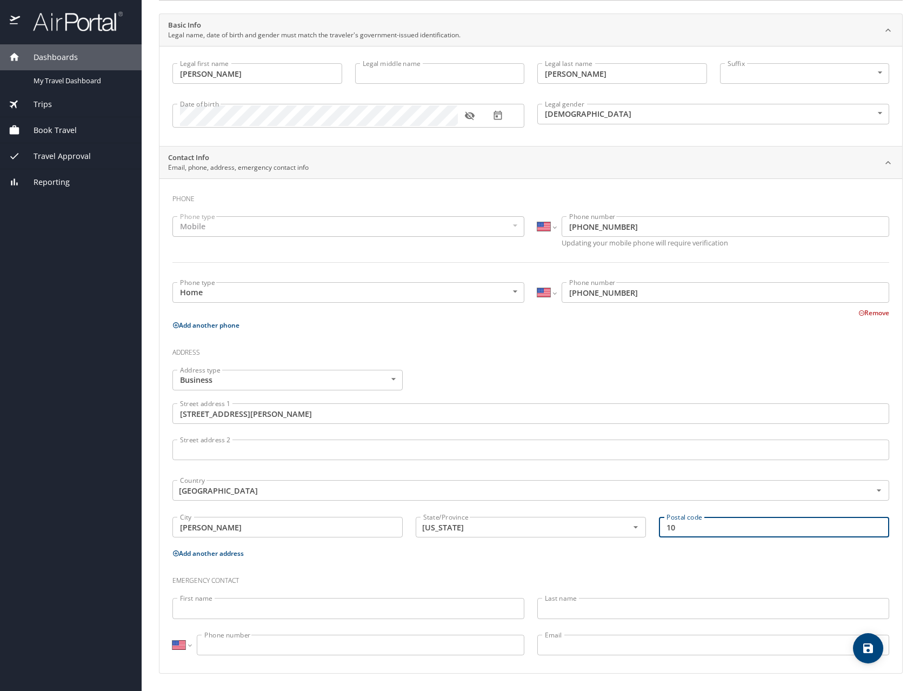
type input "1"
type input "01915"
click at [374, 613] on input "First name" at bounding box center [348, 608] width 352 height 21
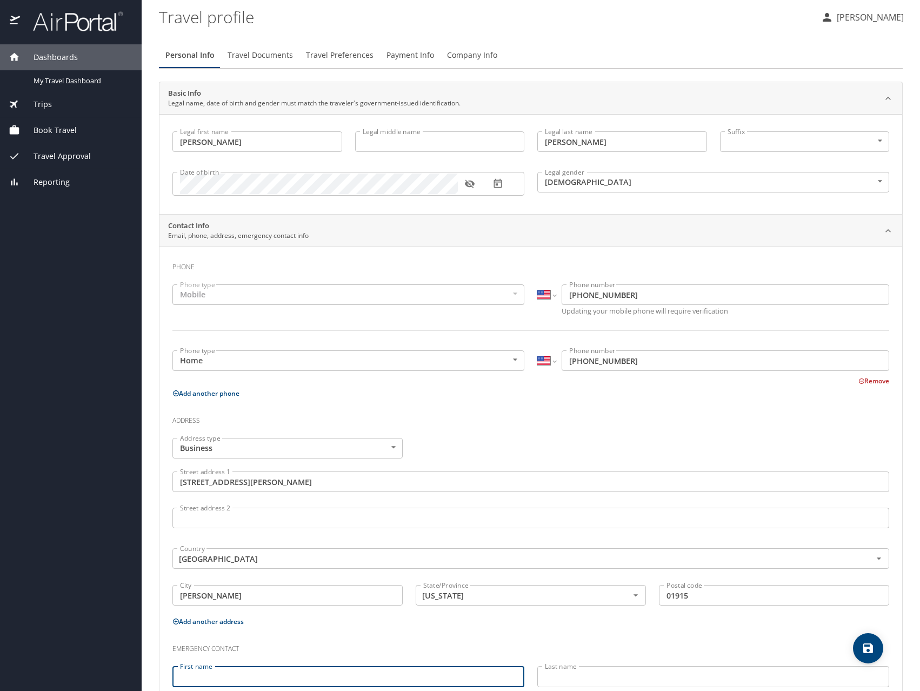
scroll to position [0, 0]
click at [84, 158] on span "Travel Approval" at bounding box center [55, 156] width 71 height 12
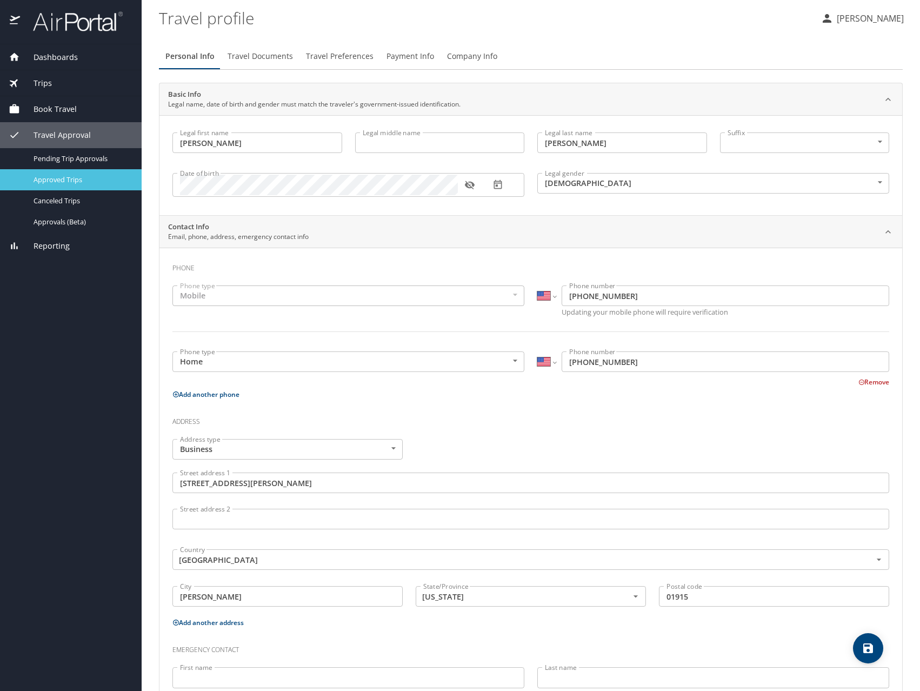
click at [78, 183] on span "Approved Trips" at bounding box center [81, 180] width 95 height 10
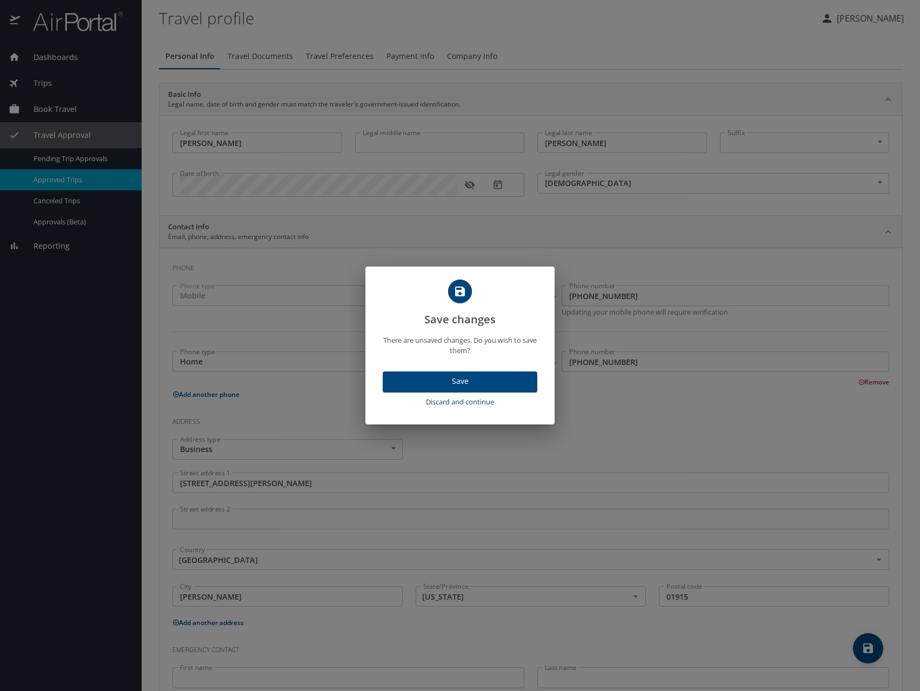
click at [237, 38] on div "Save changes There are unsaved changes. Do you wish to save them? Save Discard …" at bounding box center [460, 345] width 920 height 691
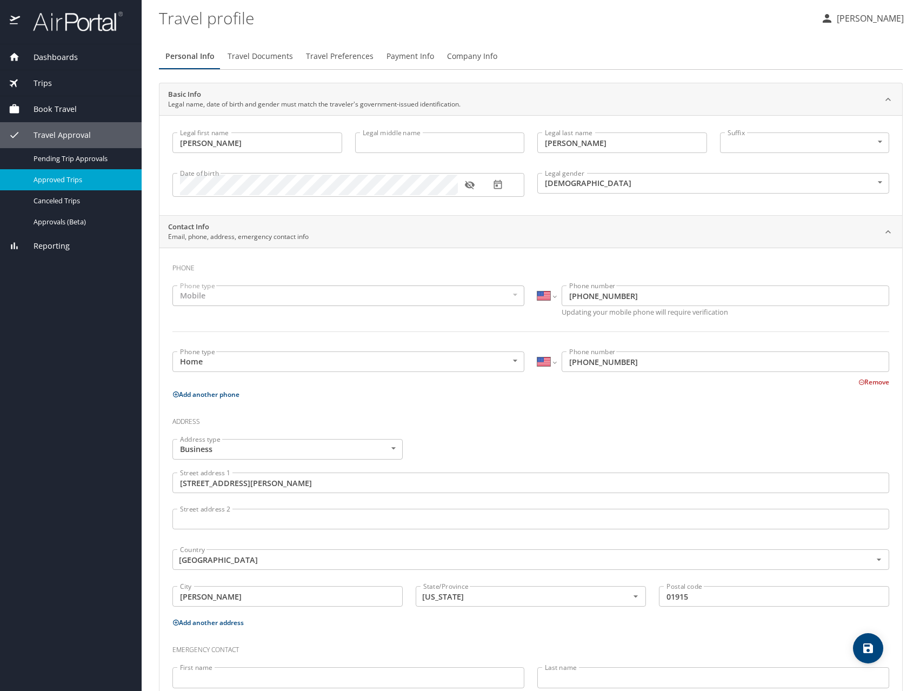
click at [243, 55] on span "Travel Documents" at bounding box center [260, 57] width 65 height 14
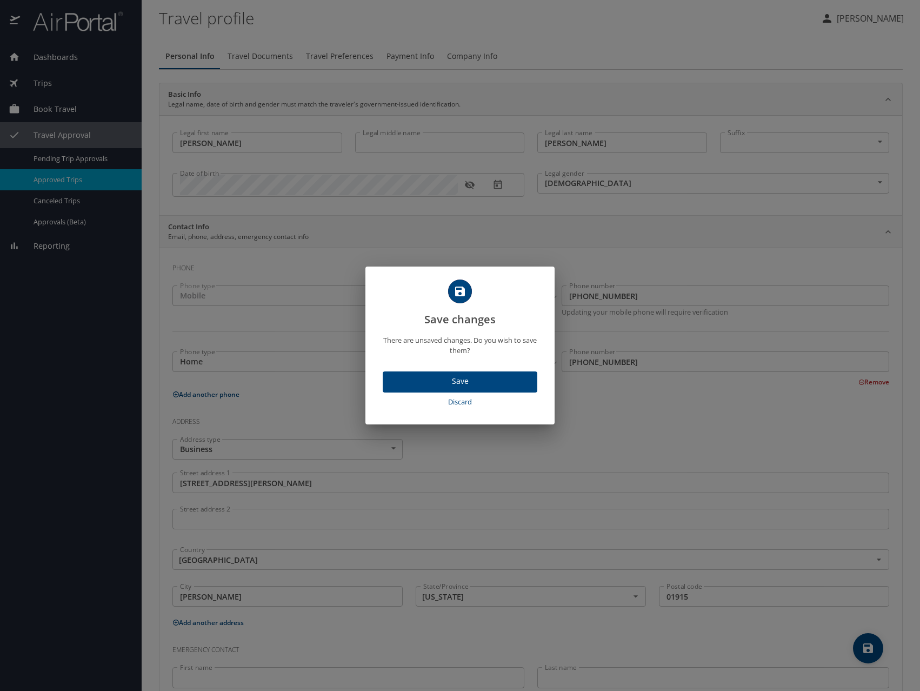
click at [482, 30] on div "Save changes There are unsaved changes. Do you wish to save them? Save Discard" at bounding box center [460, 345] width 920 height 691
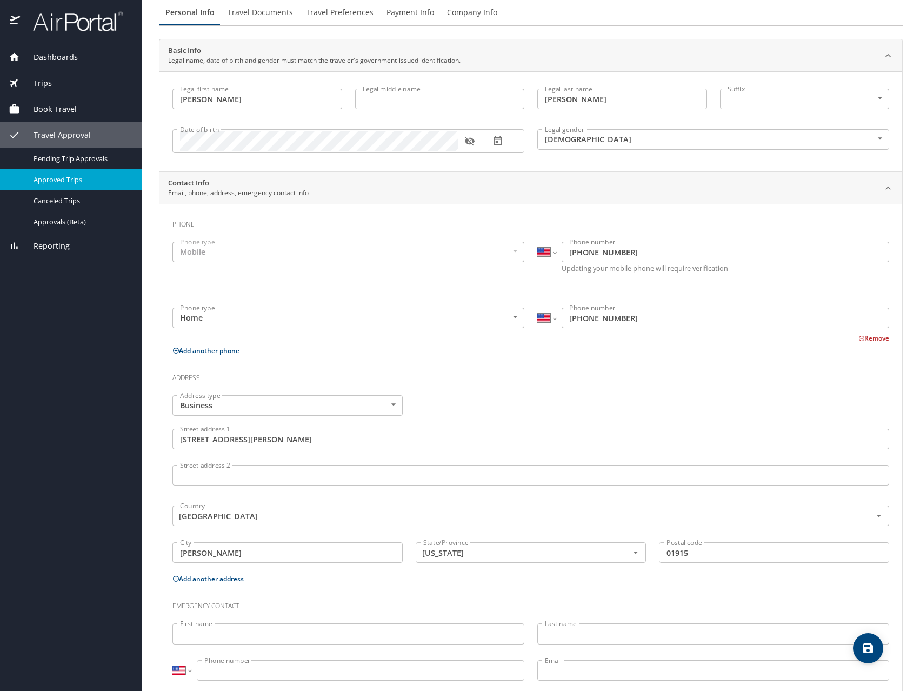
scroll to position [69, 0]
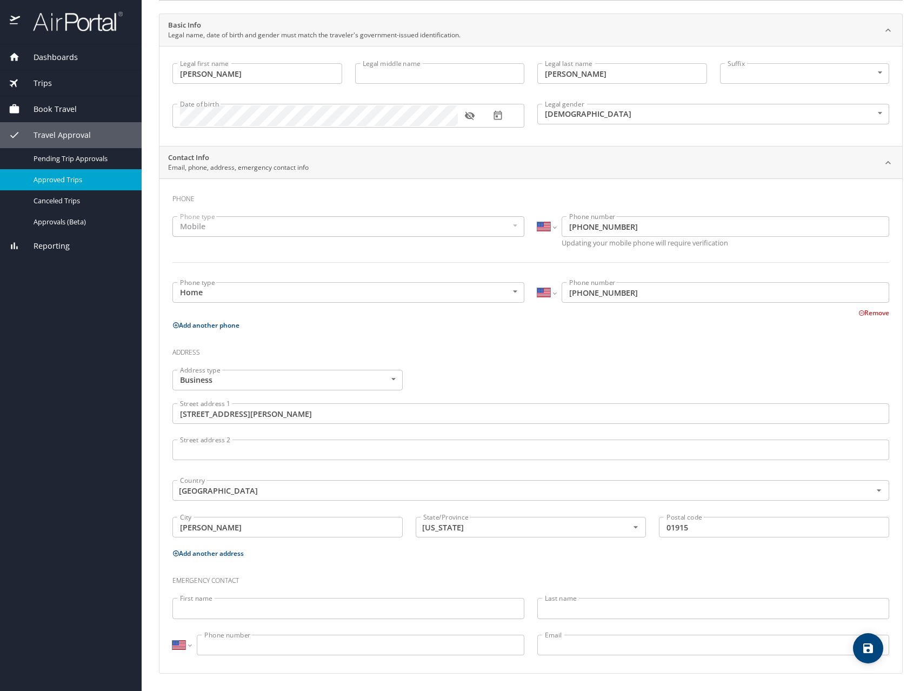
click at [226, 614] on input "First name" at bounding box center [348, 608] width 352 height 21
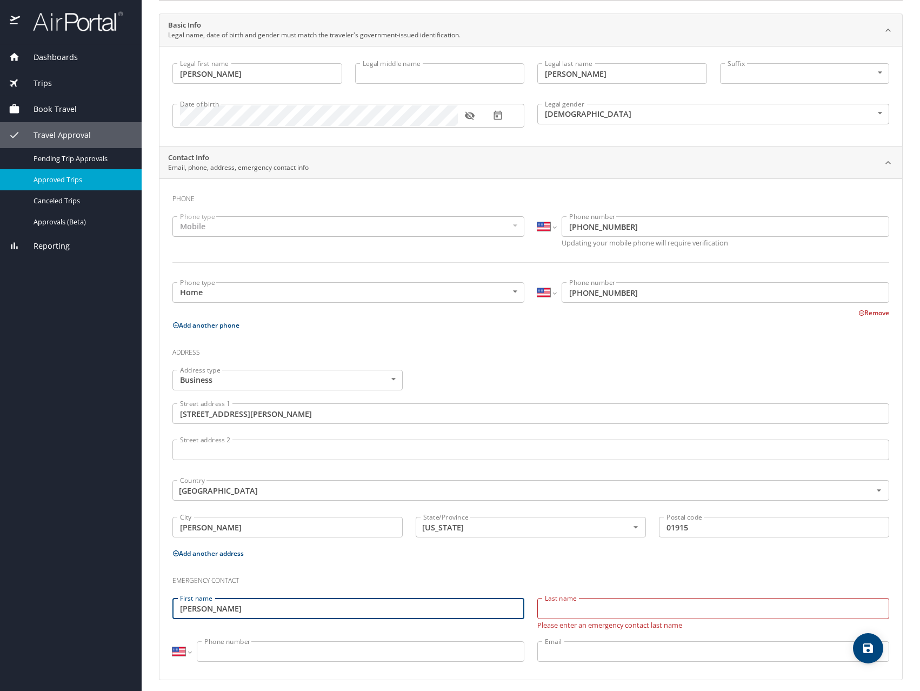
drag, startPoint x: 245, startPoint y: 607, endPoint x: 204, endPoint y: 606, distance: 41.1
click at [204, 606] on input "[PERSON_NAME]" at bounding box center [348, 608] width 352 height 21
type input "[PERSON_NAME]"
click at [581, 614] on input "Last name" at bounding box center [713, 608] width 352 height 21
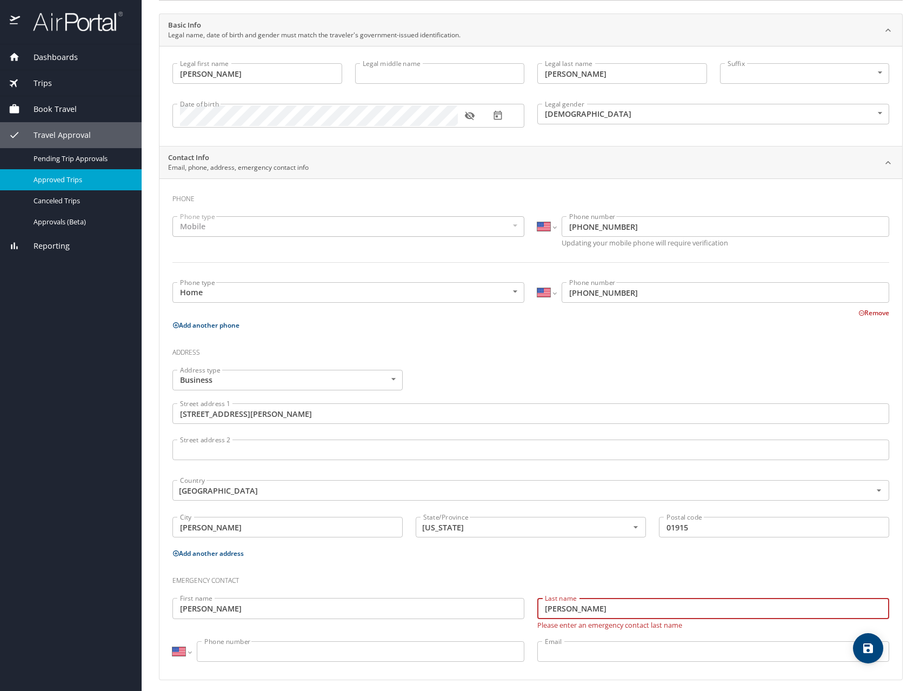
type input "[PERSON_NAME]"
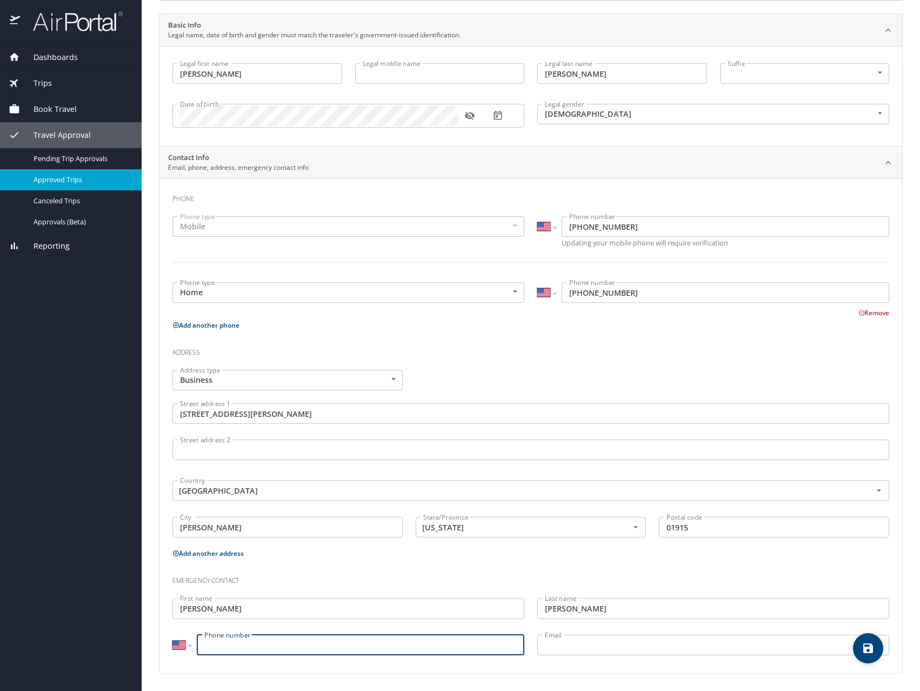
click at [447, 658] on div "International [GEOGRAPHIC_DATA] [GEOGRAPHIC_DATA] [GEOGRAPHIC_DATA] [GEOGRAPHIC…" at bounding box center [348, 646] width 365 height 36
type input "[PHONE_NUMBER]"
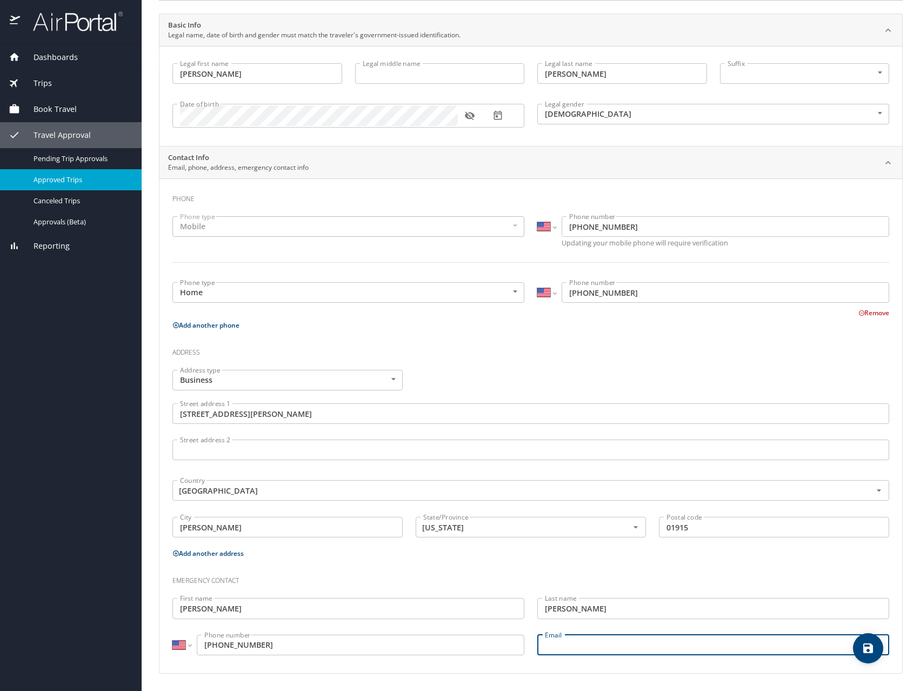
click at [631, 638] on input "Email" at bounding box center [713, 644] width 352 height 21
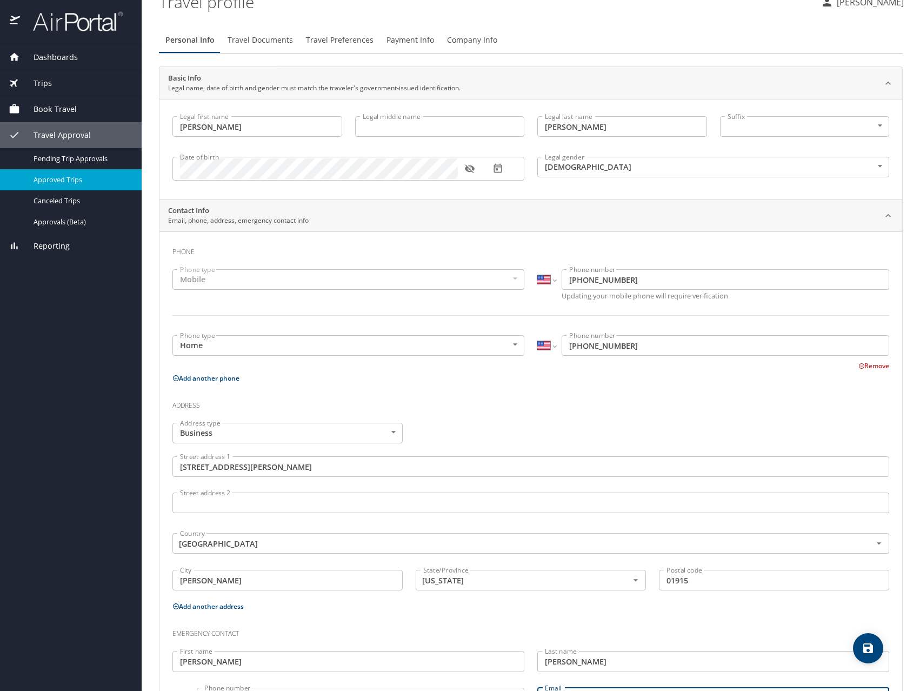
scroll to position [0, 0]
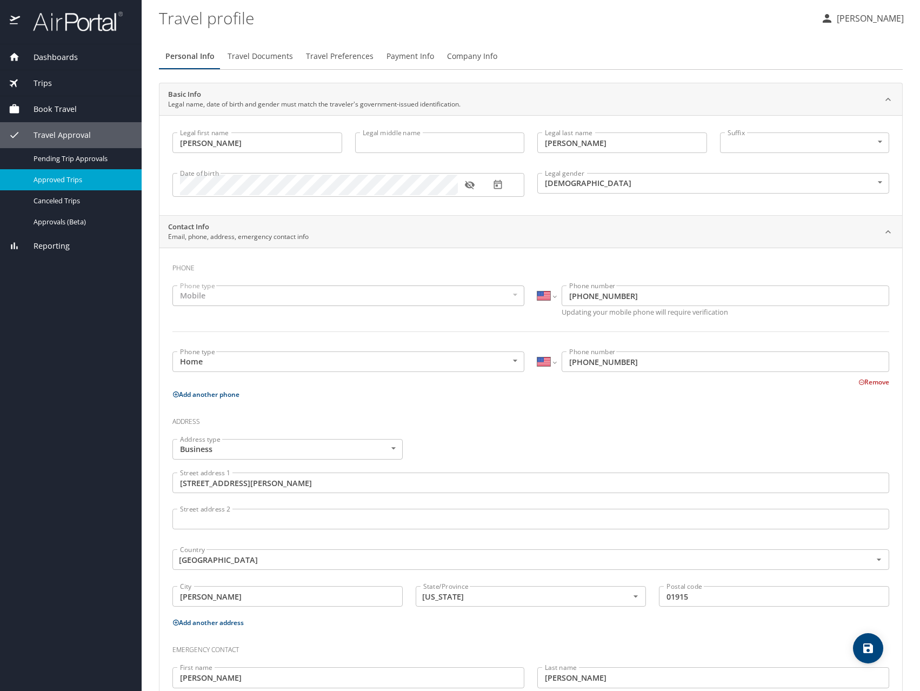
type input "[PERSON_NAME][EMAIL_ADDRESS][PERSON_NAME][DOMAIN_NAME]"
click at [277, 61] on span "Travel Documents" at bounding box center [260, 57] width 65 height 14
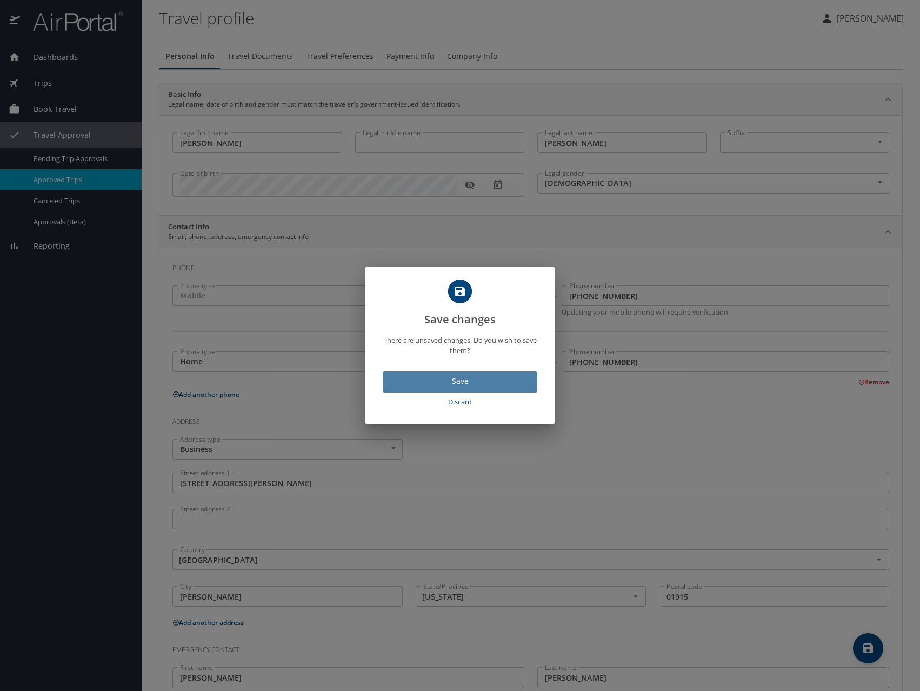
click at [472, 386] on span "Save" at bounding box center [459, 381] width 137 height 14
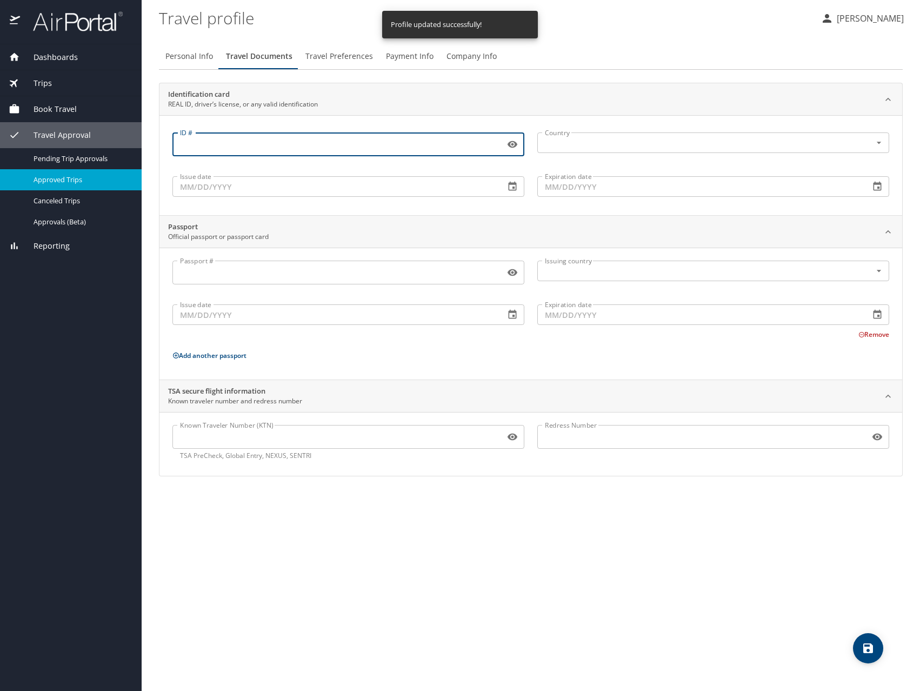
click at [221, 144] on input "ID #" at bounding box center [336, 144] width 328 height 21
type input "SA0612304"
click at [726, 145] on input "text" at bounding box center [696, 143] width 313 height 14
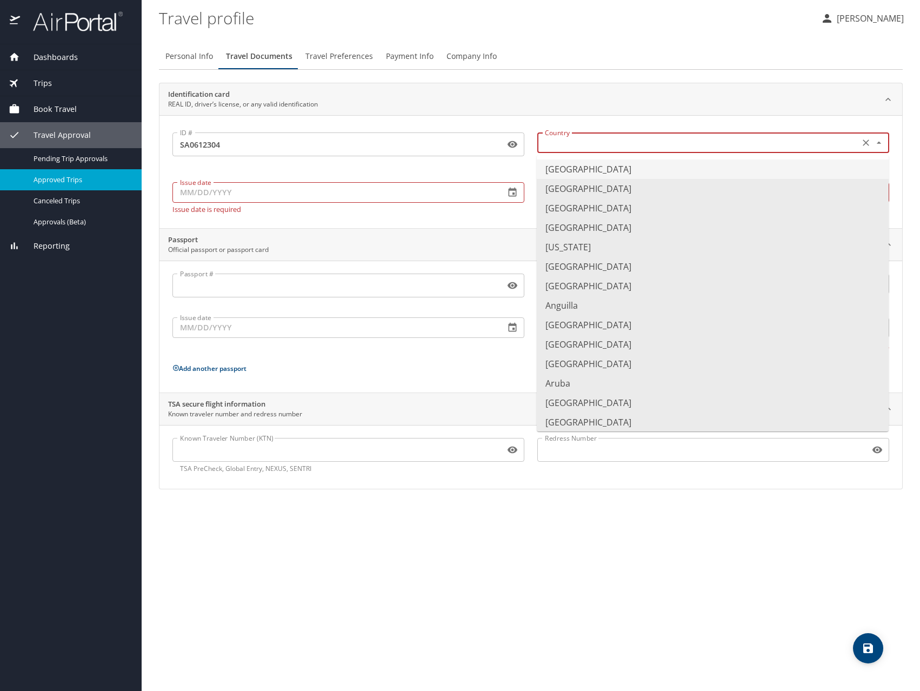
click at [557, 168] on li "[GEOGRAPHIC_DATA]" at bounding box center [713, 168] width 352 height 19
type input "[GEOGRAPHIC_DATA]"
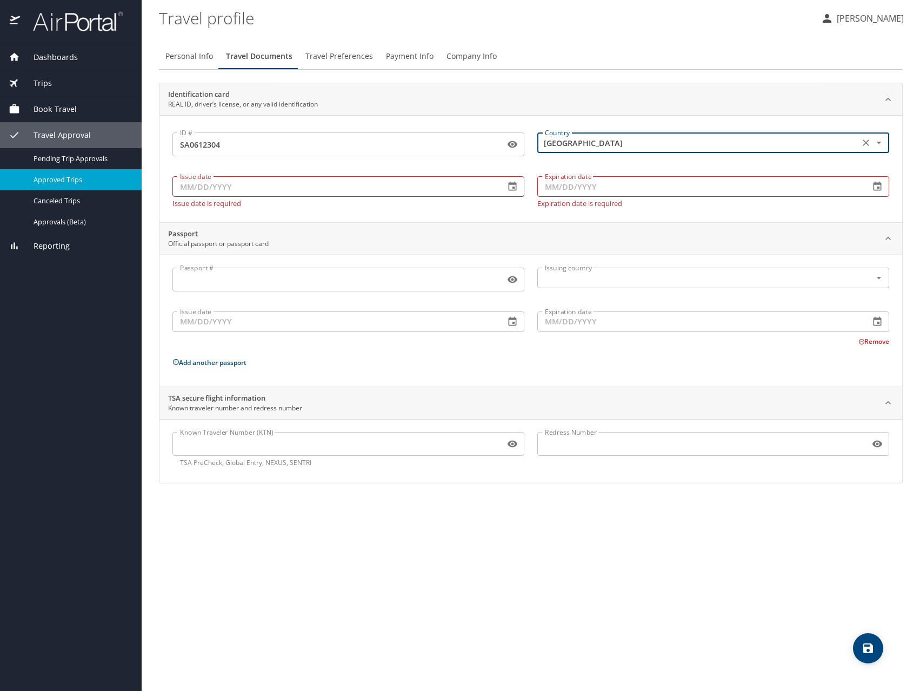
click at [303, 182] on input "Issue date" at bounding box center [334, 186] width 324 height 21
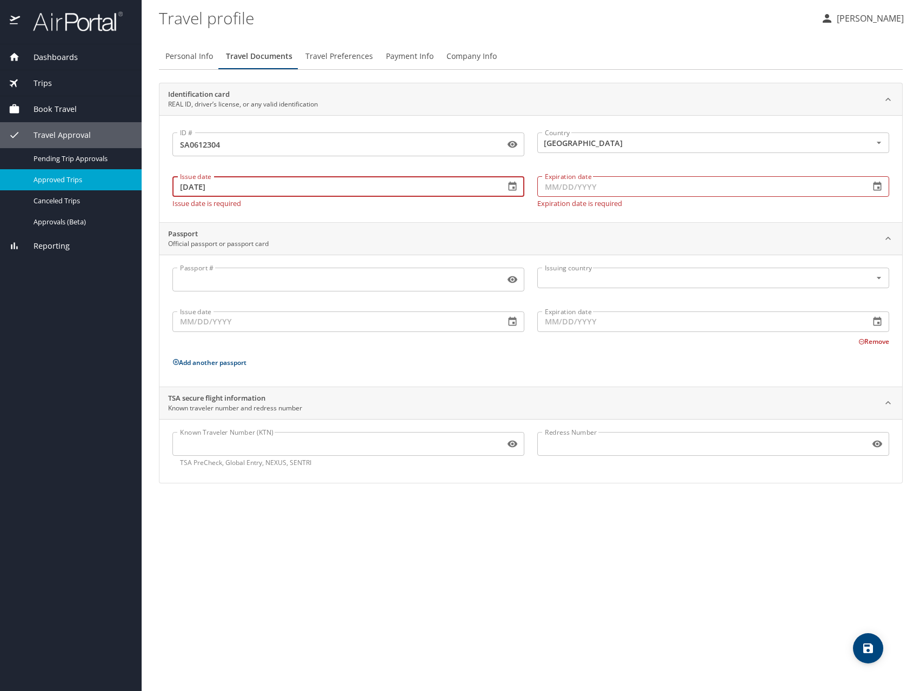
type input "[DATE]"
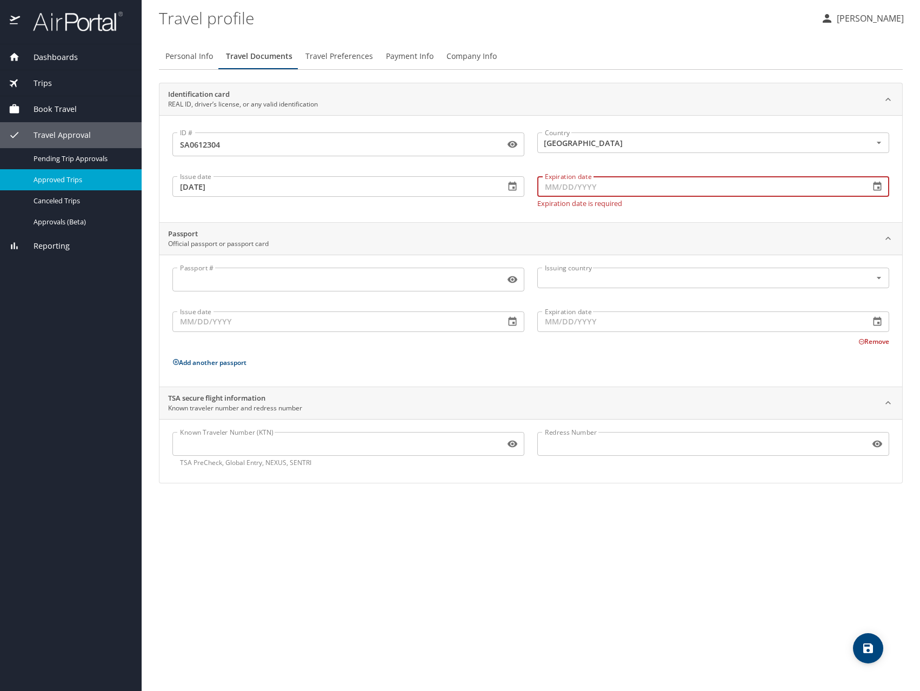
click at [655, 186] on input "Expiration date" at bounding box center [699, 186] width 324 height 21
type input "[DATE]"
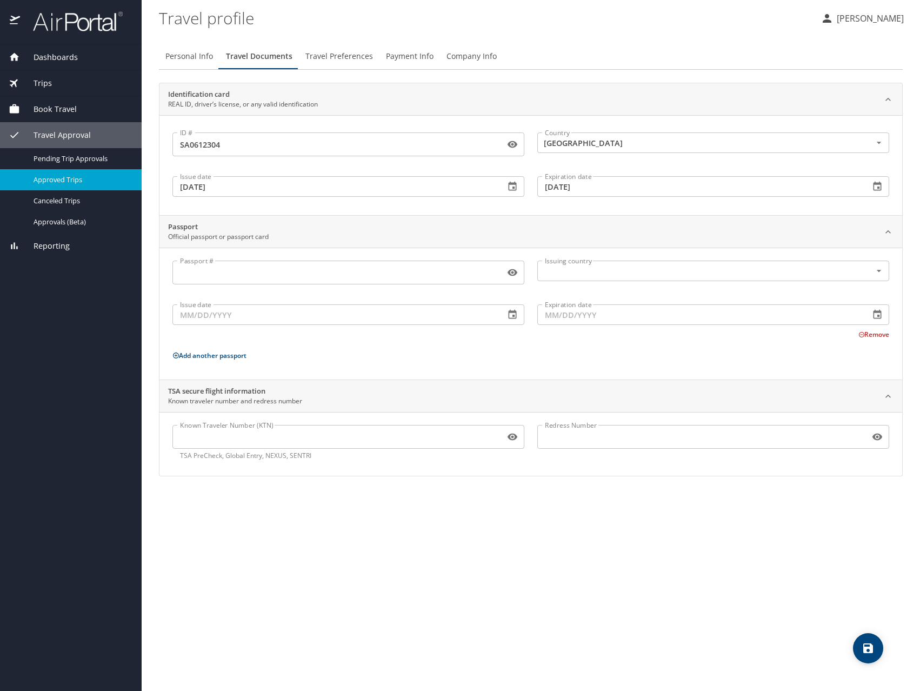
click at [635, 216] on div "Identification card REAL ID, driver’s license, or any valid identification ID #…" at bounding box center [531, 279] width 744 height 393
click at [870, 646] on icon "save" at bounding box center [868, 648] width 10 height 10
click at [331, 56] on span "Travel Preferences" at bounding box center [339, 57] width 68 height 14
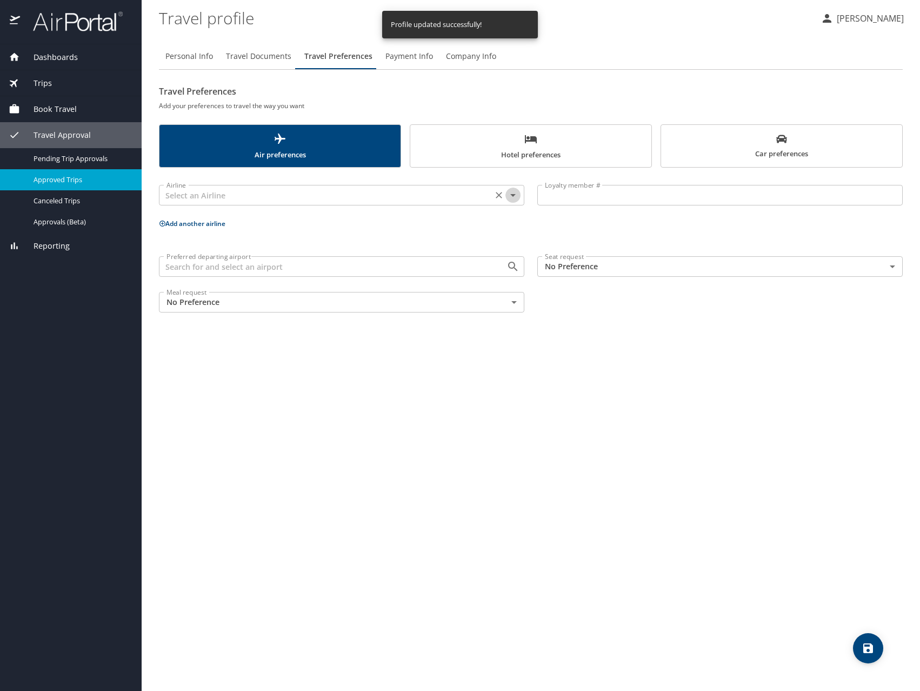
click at [513, 196] on icon "Open" at bounding box center [512, 195] width 5 height 3
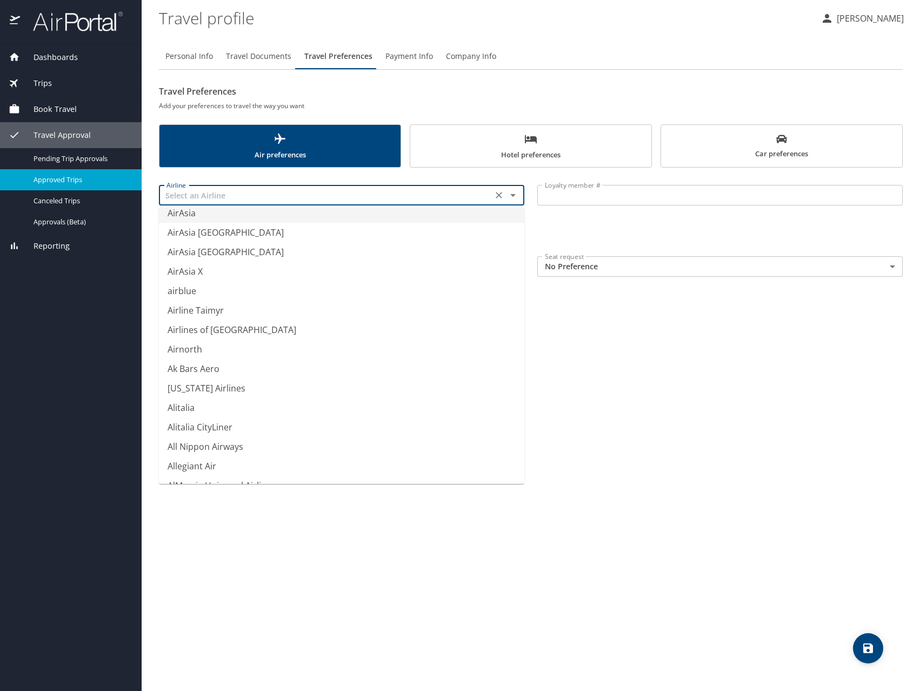
scroll to position [1567, 0]
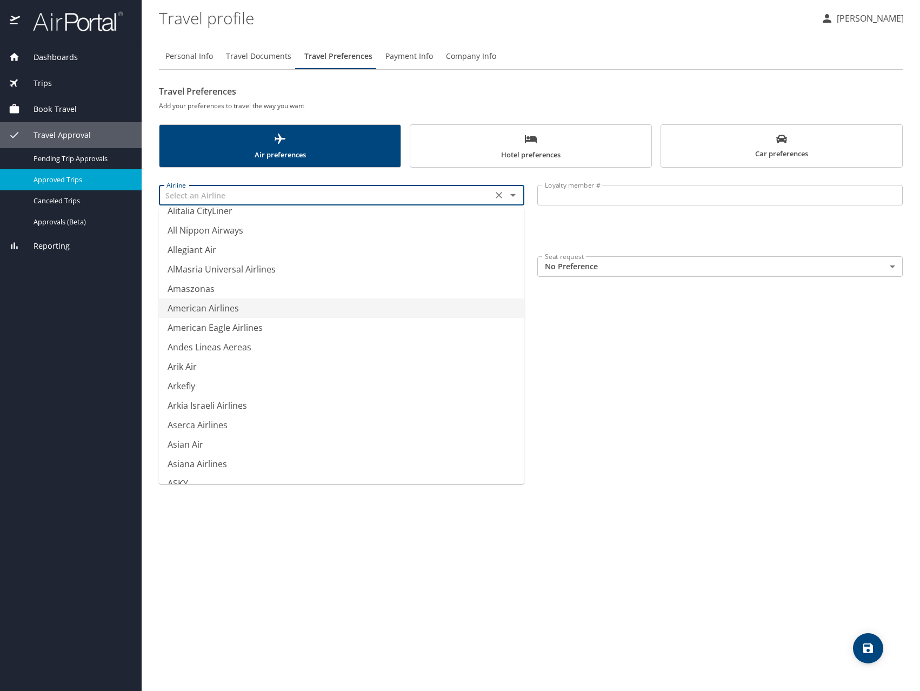
click at [270, 315] on li "American Airlines" at bounding box center [341, 307] width 365 height 19
type input "American Airlines"
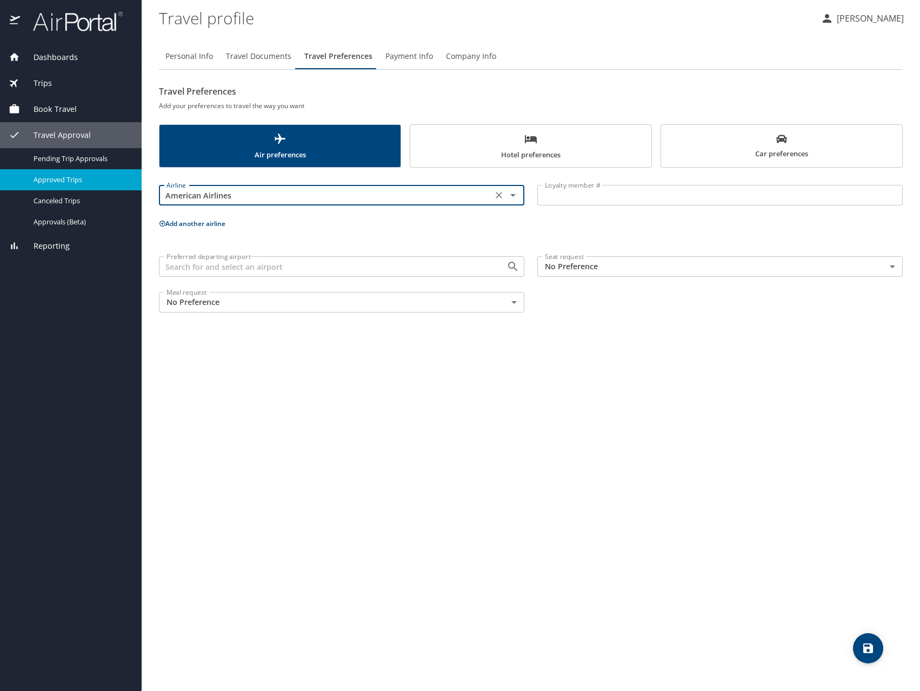
click at [572, 267] on body "Dashboards My Travel Dashboard Trips Current / Future Trips Past Trips Trips Mi…" at bounding box center [460, 345] width 920 height 691
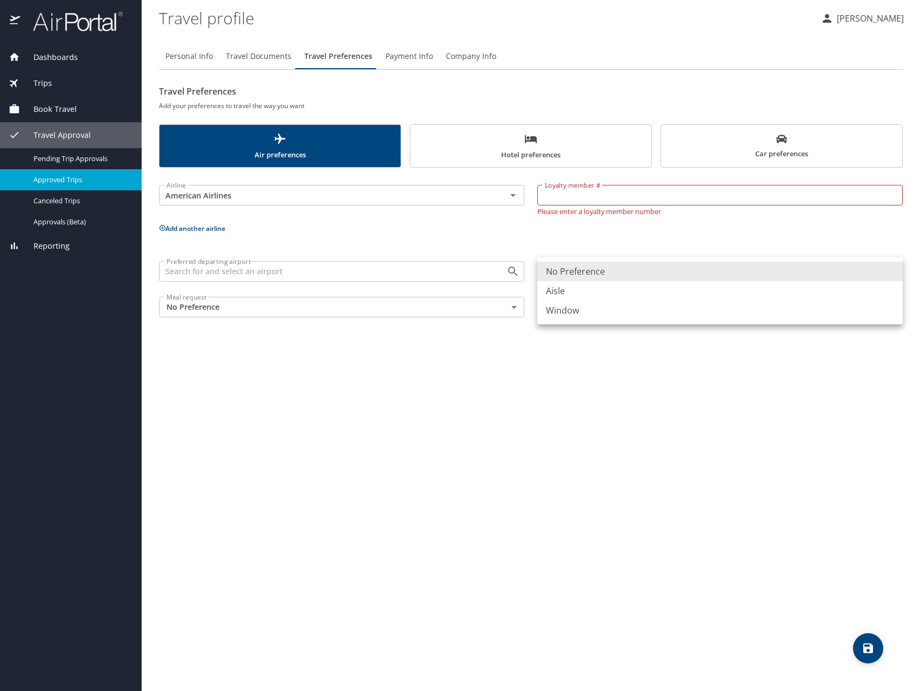
click at [570, 312] on li "Window" at bounding box center [719, 309] width 365 height 19
type input "Window"
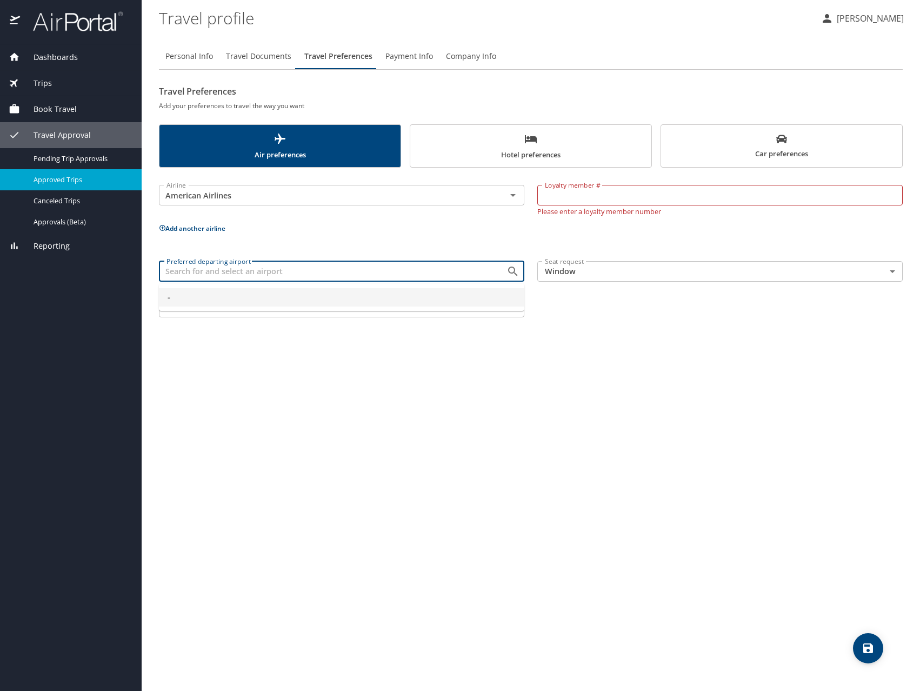
click at [426, 274] on input "Preferred departing airport" at bounding box center [325, 271] width 327 height 14
drag, startPoint x: 192, startPoint y: 275, endPoint x: 151, endPoint y: 257, distance: 45.5
click at [153, 263] on div "Preferred departing airport LOG Preferred departing airport" at bounding box center [341, 273] width 378 height 36
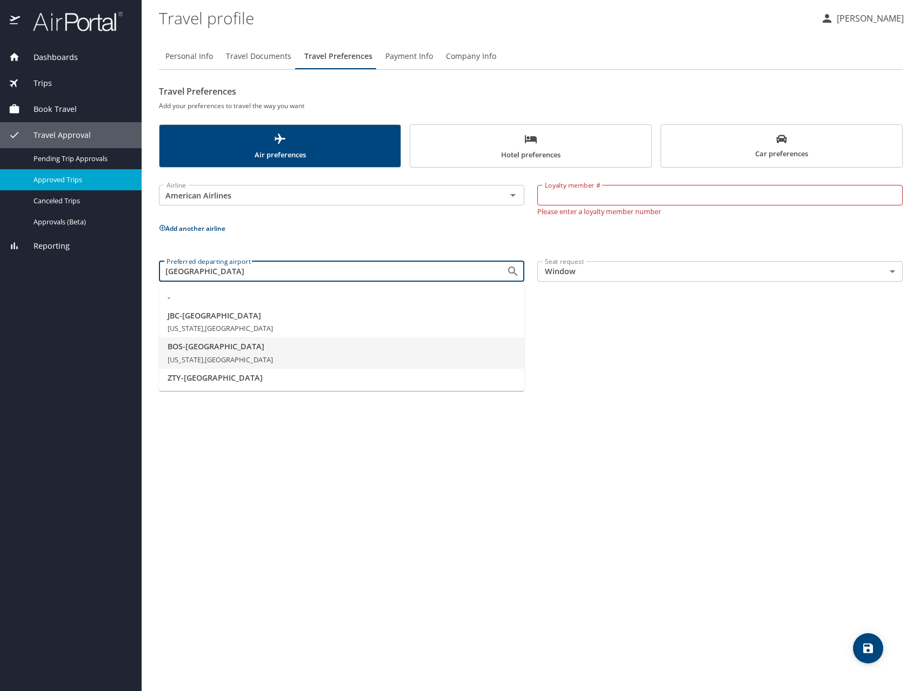
click at [206, 350] on span "BOS - [GEOGRAPHIC_DATA]" at bounding box center [342, 346] width 348 height 12
type input "BOS - [GEOGRAPHIC_DATA]"
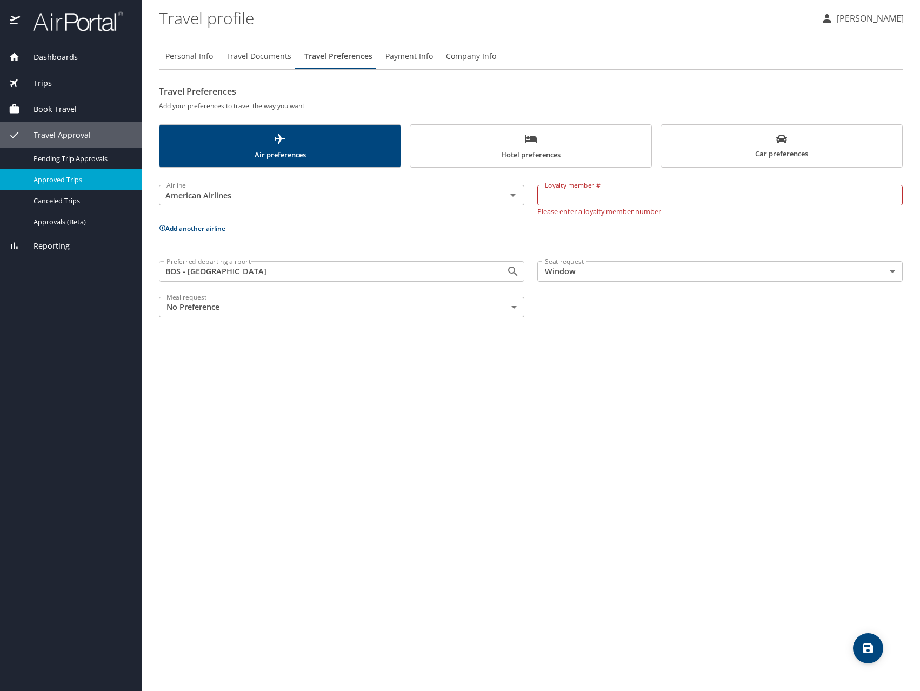
click at [616, 198] on input "Loyalty member #" at bounding box center [719, 195] width 365 height 21
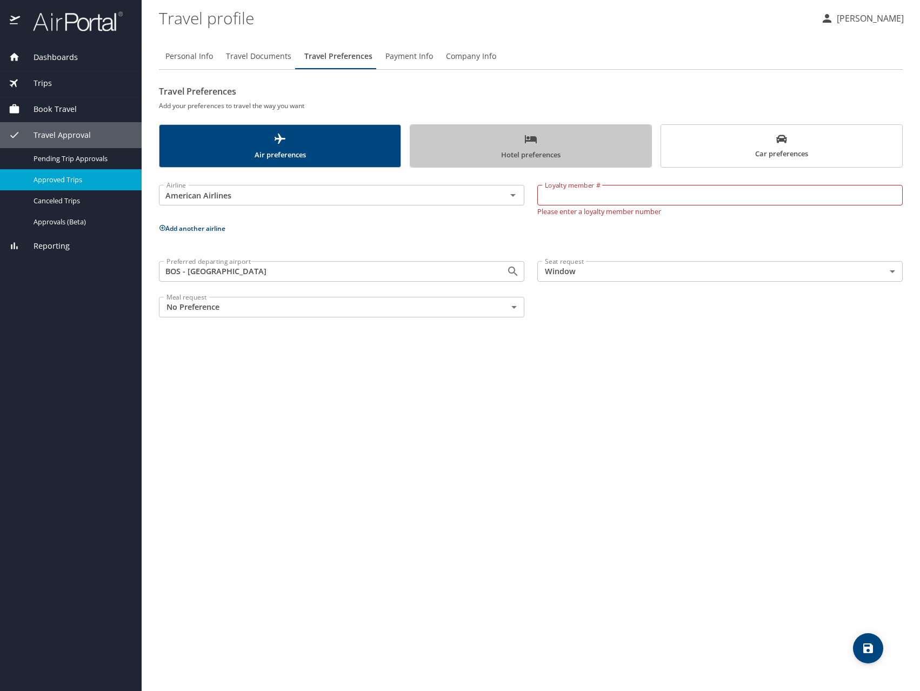
click at [526, 143] on icon "scrollable force tabs example" at bounding box center [530, 138] width 13 height 13
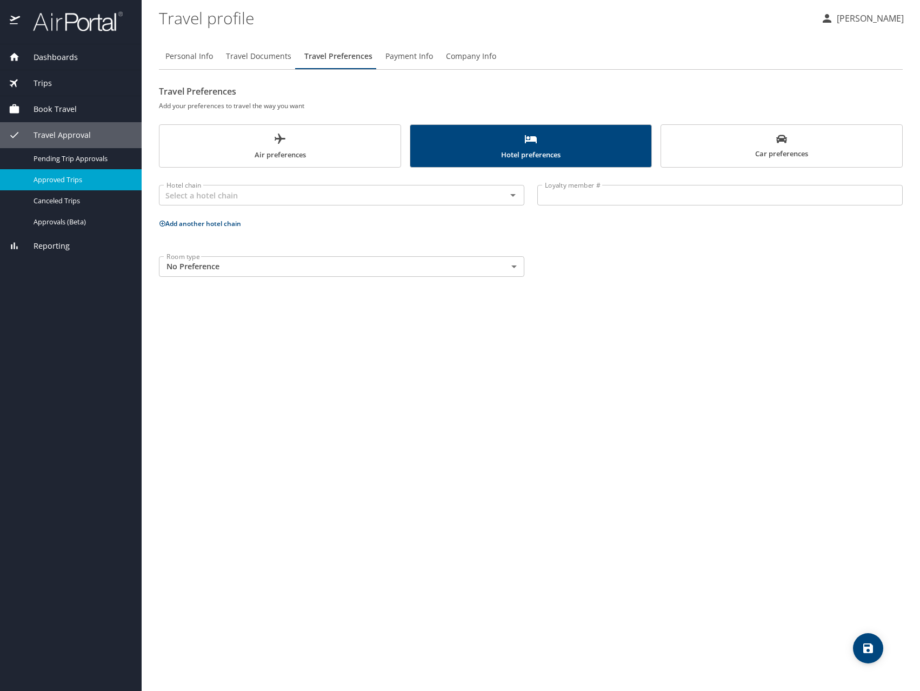
click at [345, 125] on button "Air preferences" at bounding box center [280, 145] width 242 height 43
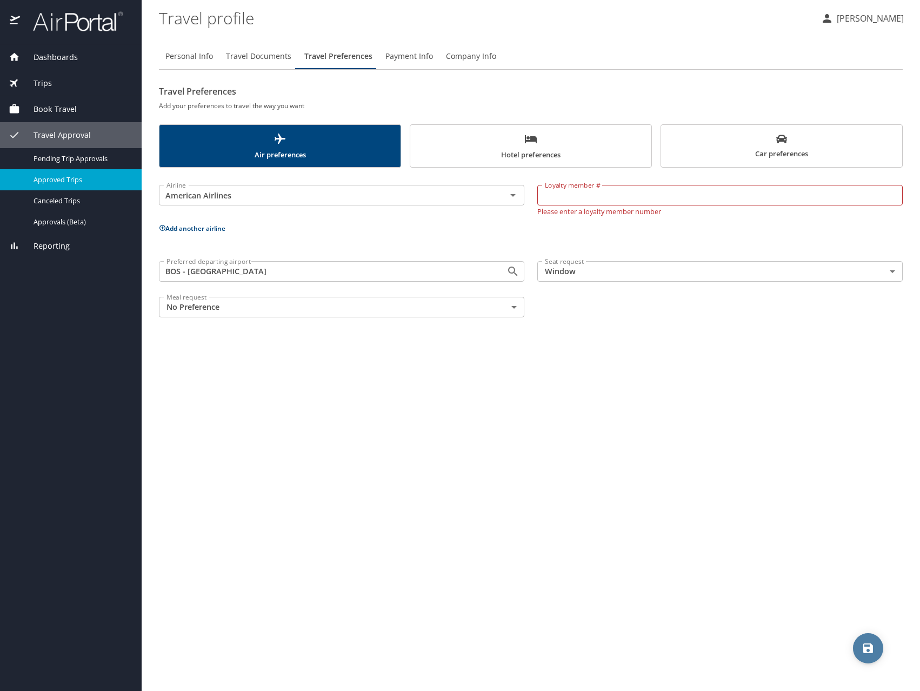
click at [870, 646] on icon "save" at bounding box center [868, 648] width 10 height 10
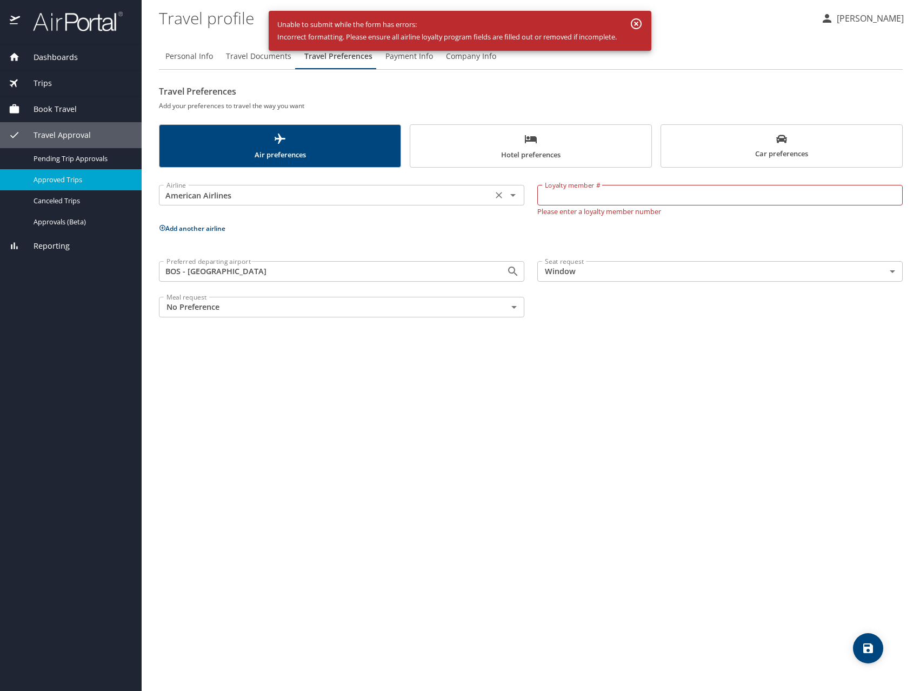
click at [515, 193] on icon "Open" at bounding box center [512, 195] width 13 height 13
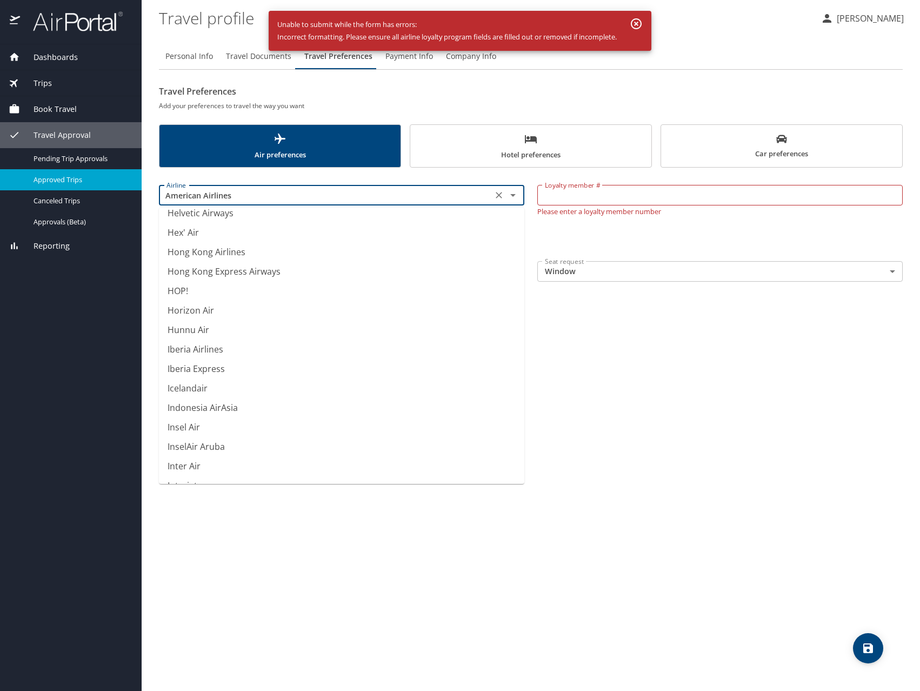
scroll to position [8506, 0]
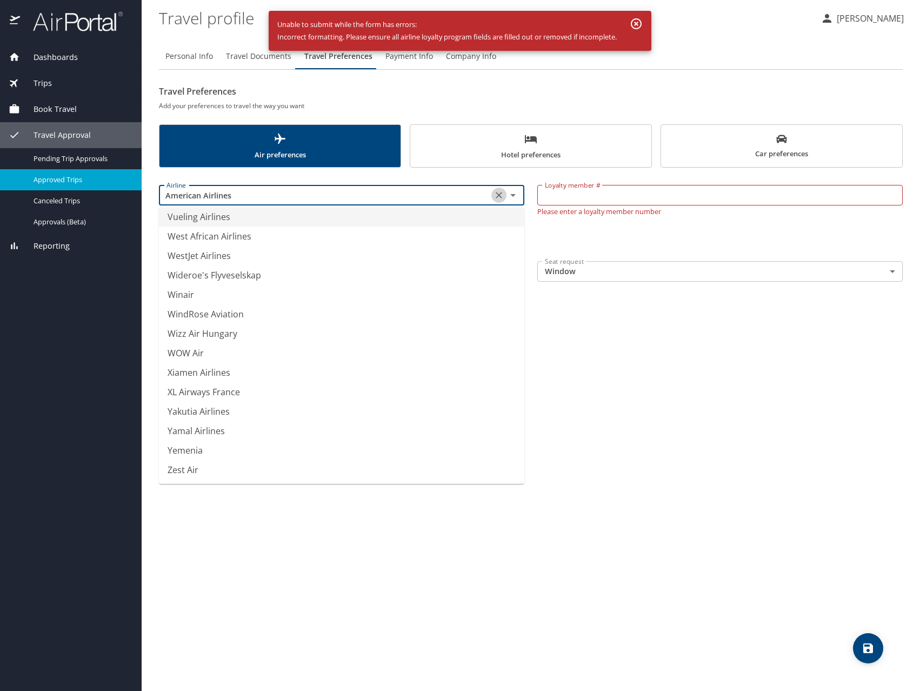
click at [500, 197] on icon "Clear" at bounding box center [499, 195] width 6 height 6
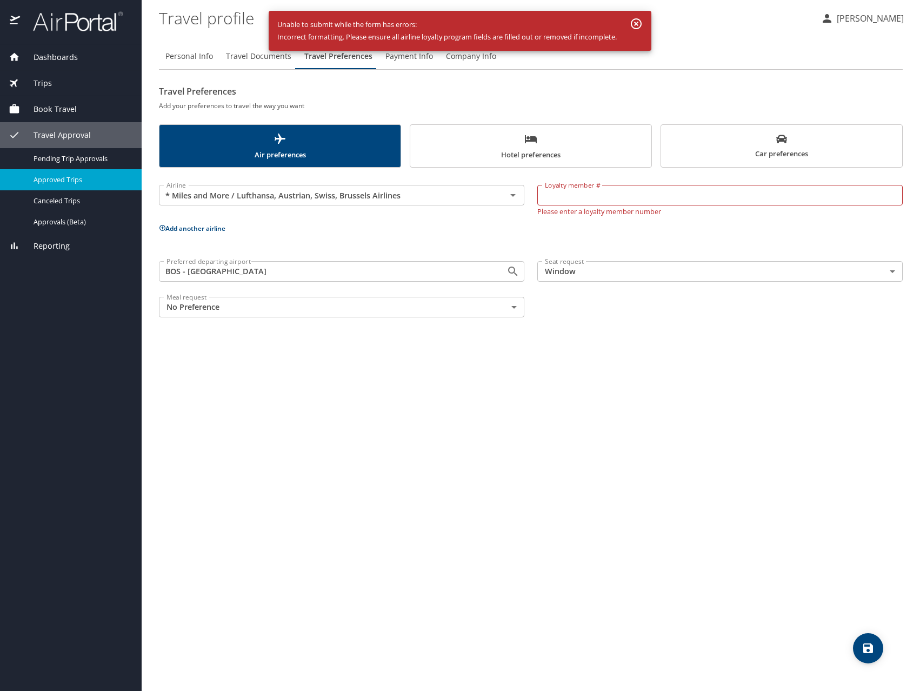
click at [563, 221] on div "Airline * Miles and More / Lufthansa, Austrian, Swiss, Brussels Airlines Airlin…" at bounding box center [531, 249] width 744 height 150
click at [566, 200] on input "Loyalty member #" at bounding box center [719, 195] width 365 height 21
click at [513, 196] on icon "Open" at bounding box center [512, 195] width 5 height 3
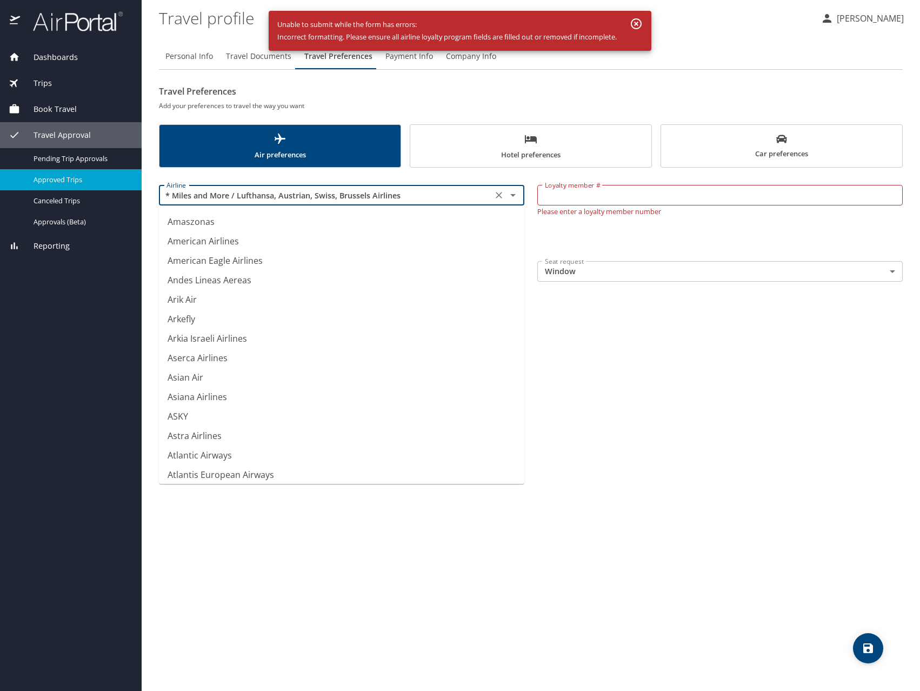
scroll to position [1597, 0]
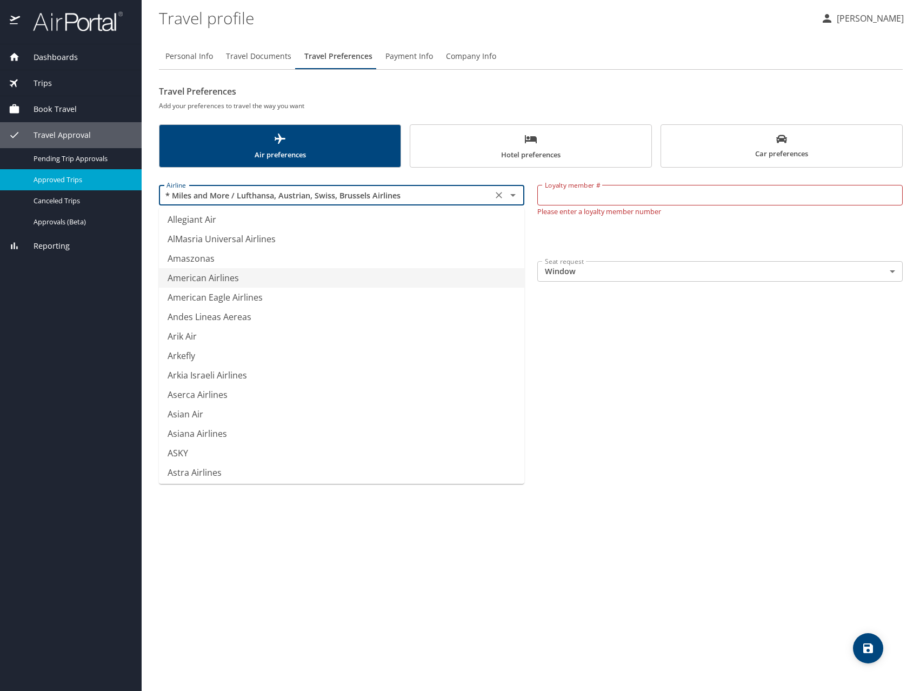
click at [205, 273] on li "American Airlines" at bounding box center [341, 277] width 365 height 19
type input "American Airlines"
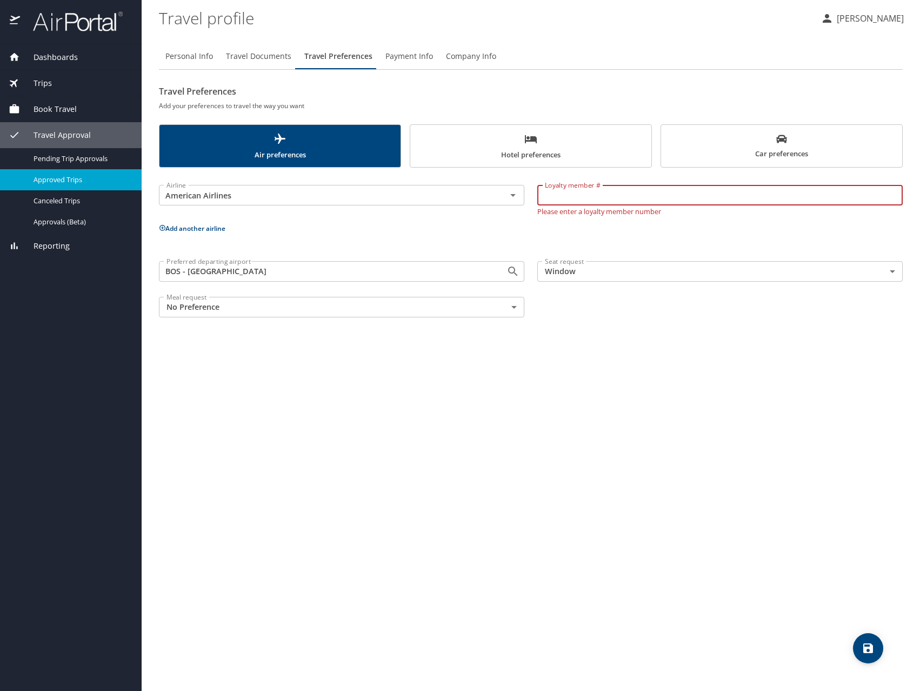
click at [564, 200] on input "Loyalty member #" at bounding box center [719, 195] width 365 height 21
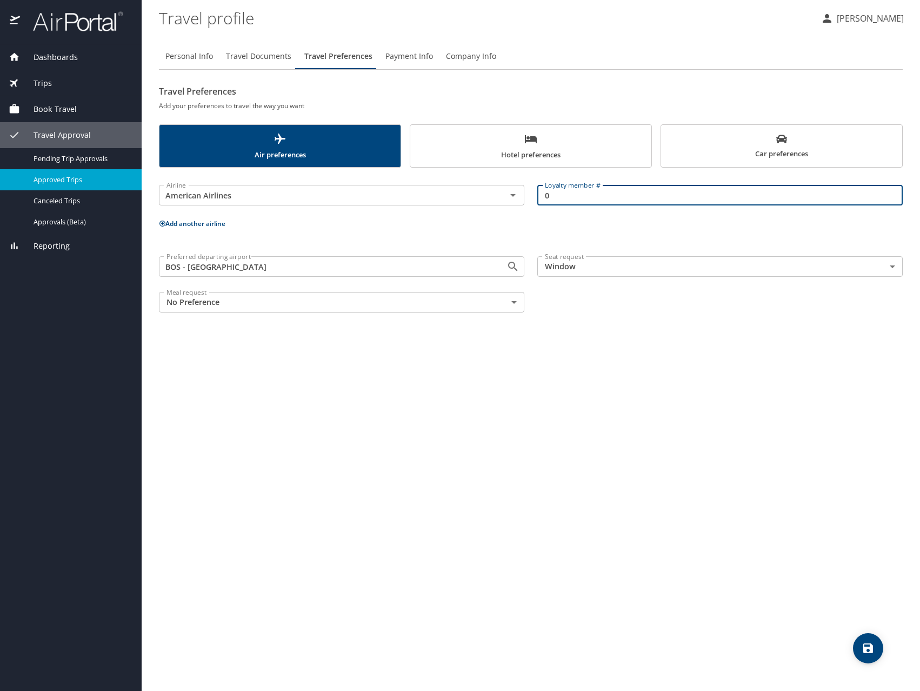
type input "0"
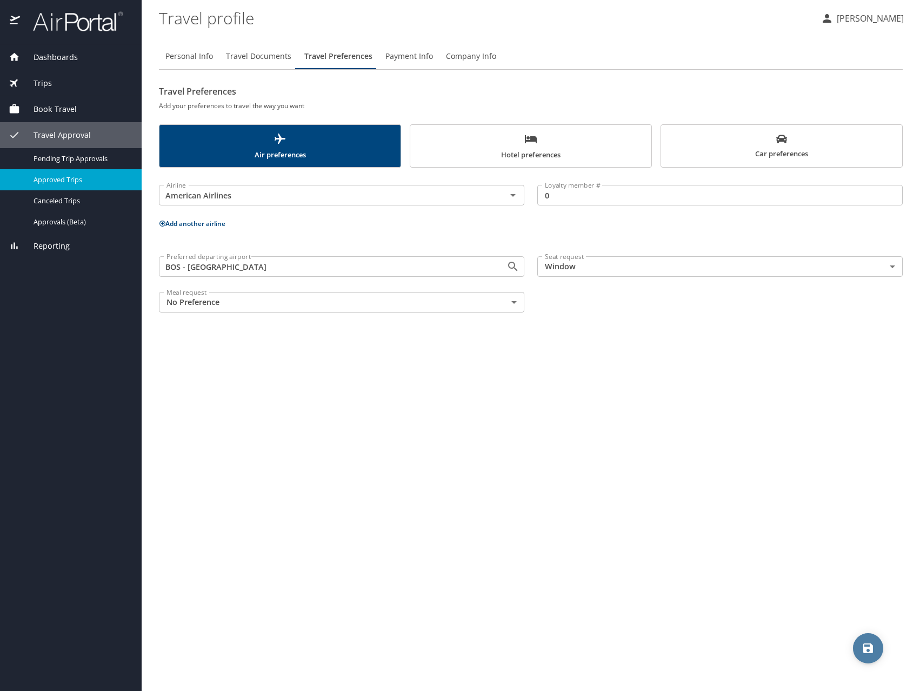
click at [871, 643] on icon "save" at bounding box center [867, 647] width 13 height 13
click at [530, 146] on span "Hotel preferences" at bounding box center [531, 146] width 228 height 29
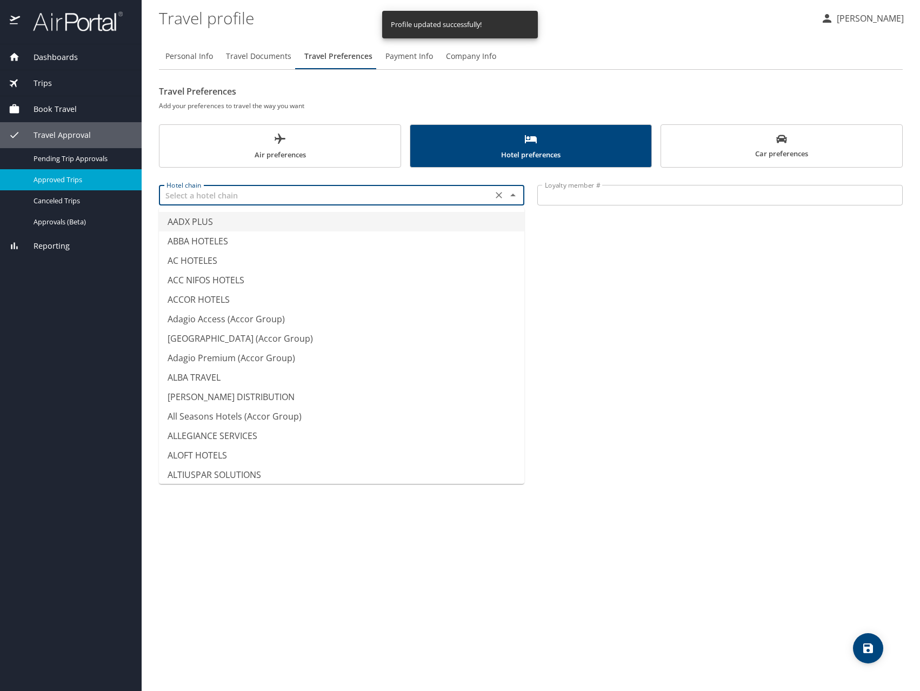
click at [277, 196] on input "text" at bounding box center [325, 195] width 327 height 14
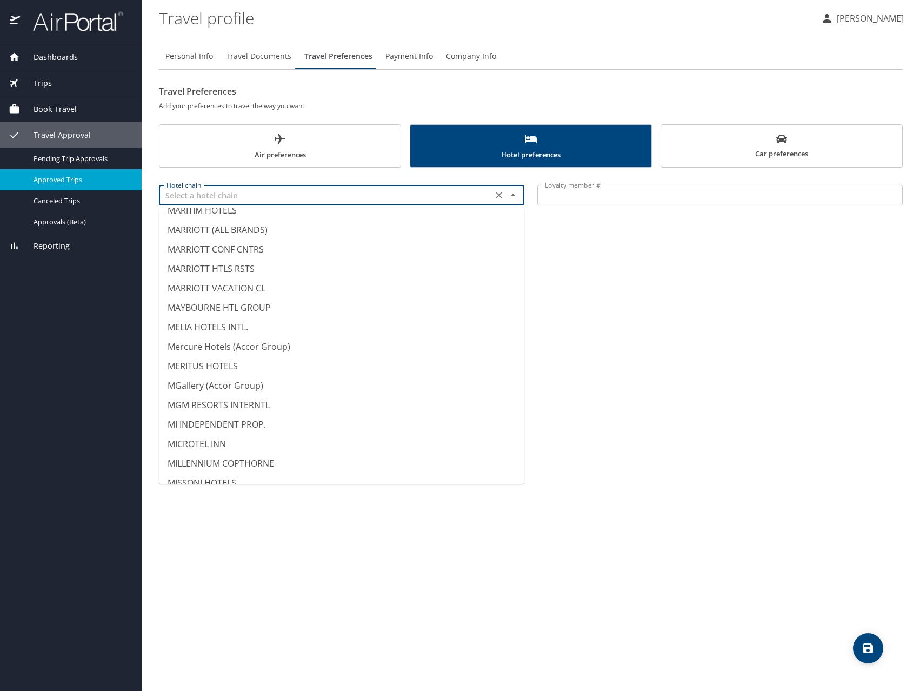
scroll to position [3712, 0]
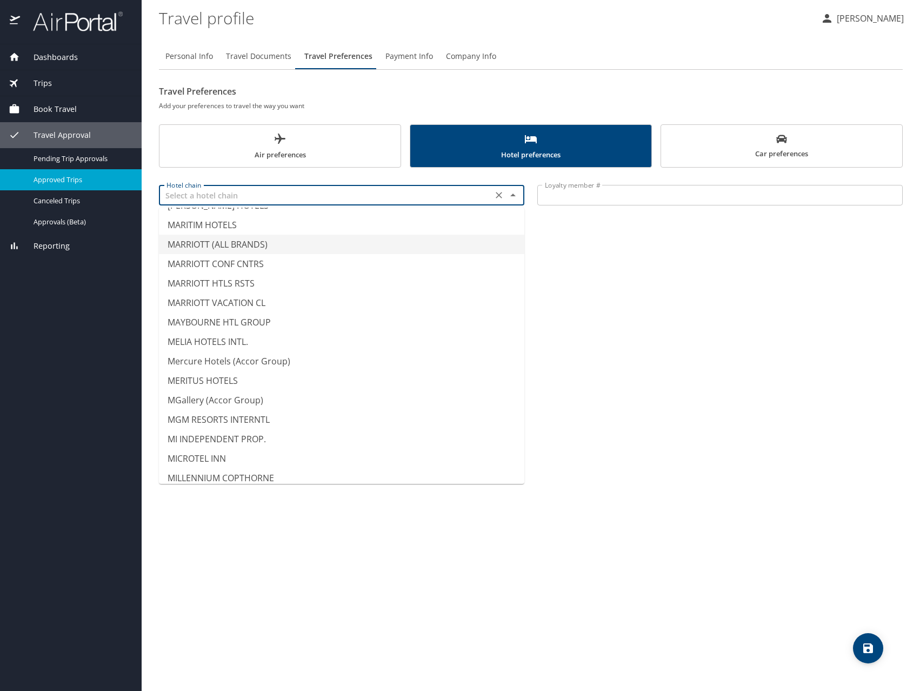
click at [244, 244] on li "MARRIOTT (ALL BRANDS)" at bounding box center [341, 244] width 365 height 19
type input "MARRIOTT (ALL BRANDS)"
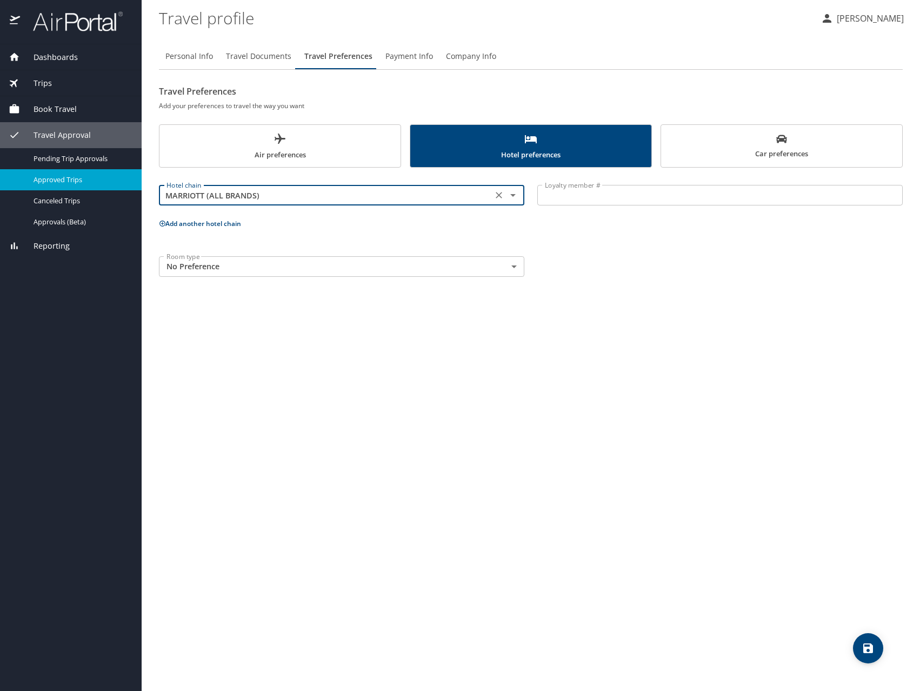
click at [338, 266] on body "Dashboards My Travel Dashboard Trips Current / Future Trips Past Trips Trips Mi…" at bounding box center [460, 345] width 920 height 691
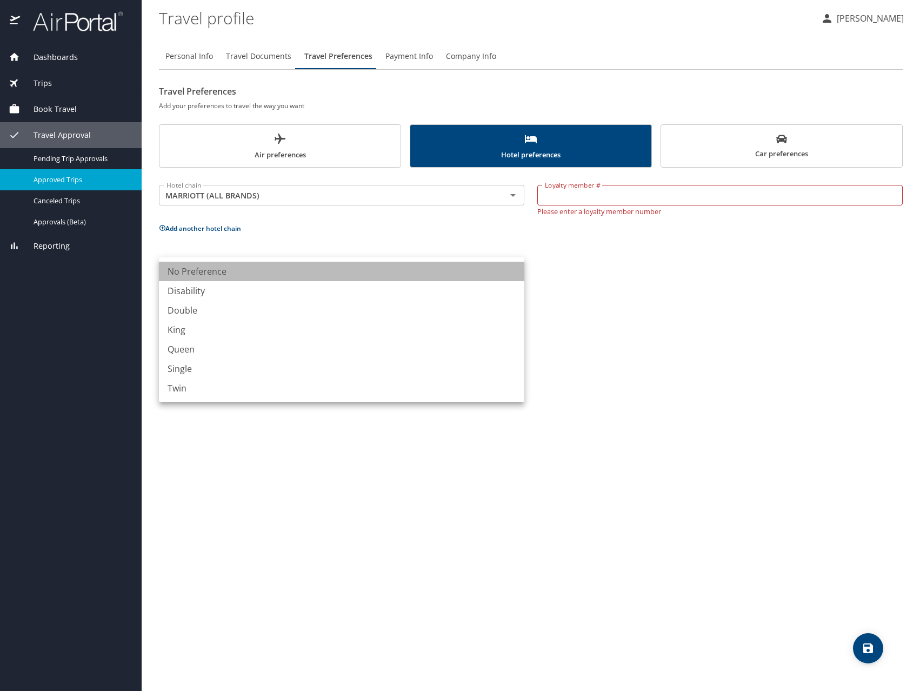
click at [272, 273] on li "No Preference" at bounding box center [341, 271] width 365 height 19
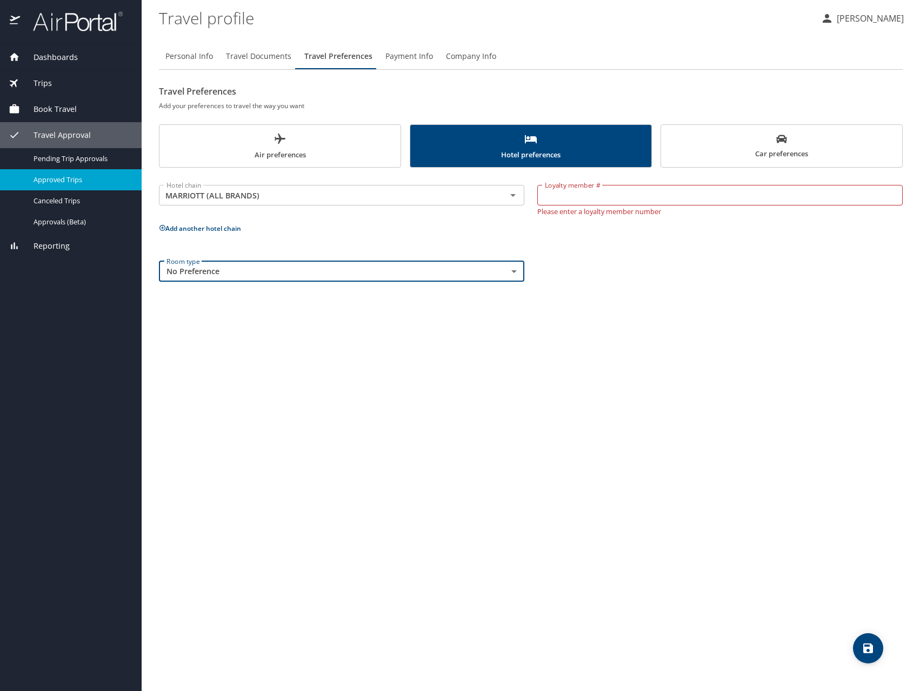
click at [684, 191] on input "Loyalty member #" at bounding box center [719, 195] width 365 height 21
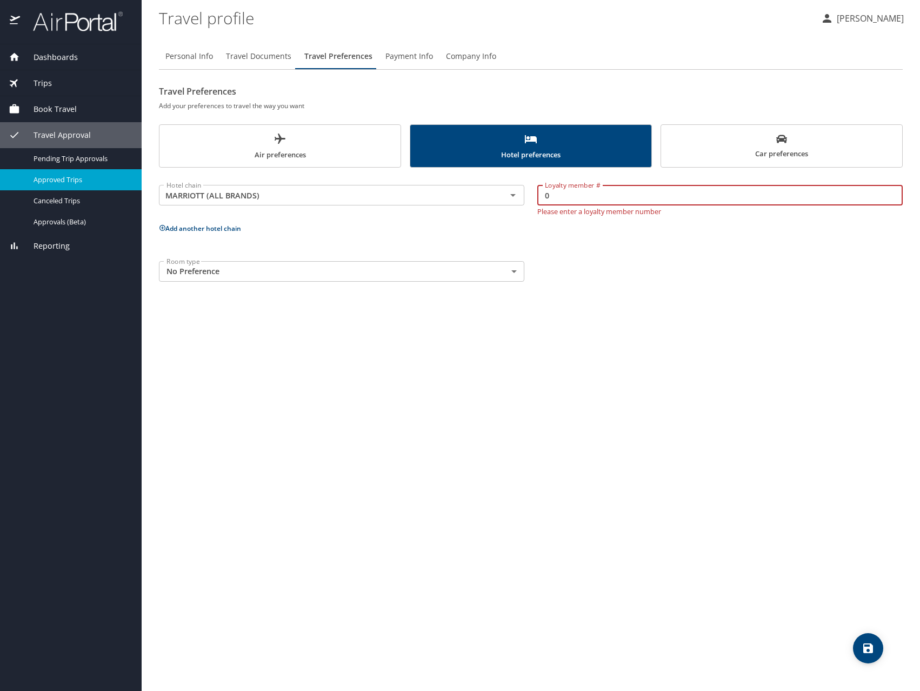
type input "0"
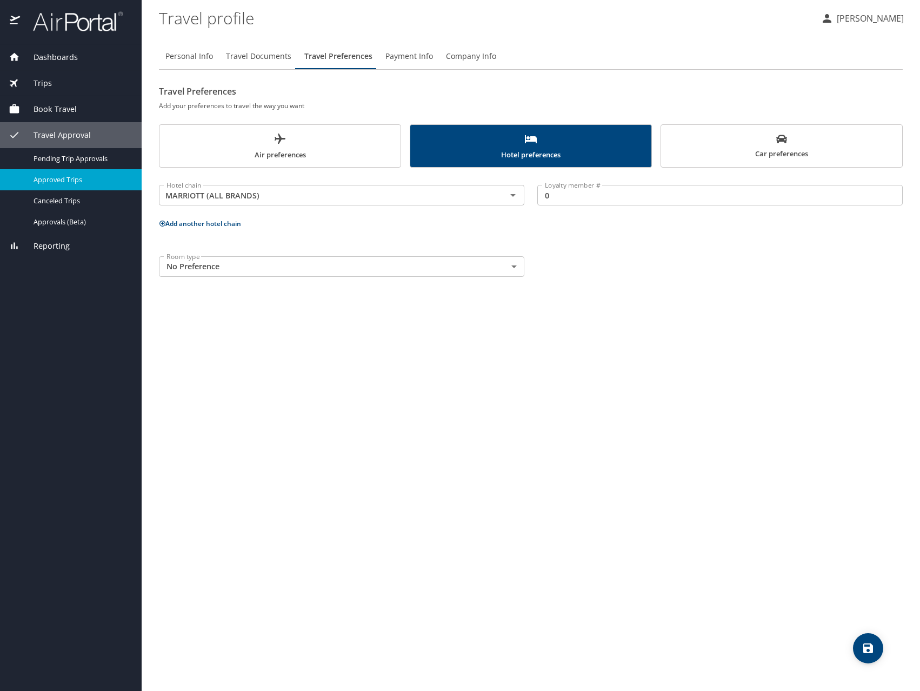
click at [642, 236] on div "Hotel chain MARRIOTT (ALL BRANDS) Hotel chain Loyalty member # 0 Loyalty member…" at bounding box center [531, 228] width 744 height 109
click at [781, 157] on span "Car preferences" at bounding box center [781, 146] width 228 height 26
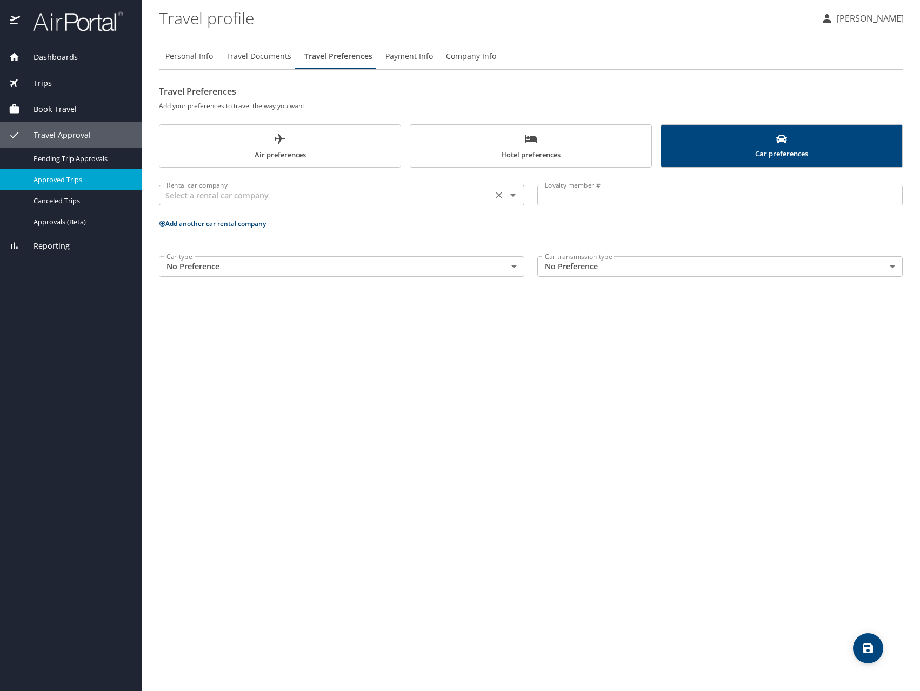
click at [290, 195] on input "text" at bounding box center [325, 195] width 327 height 14
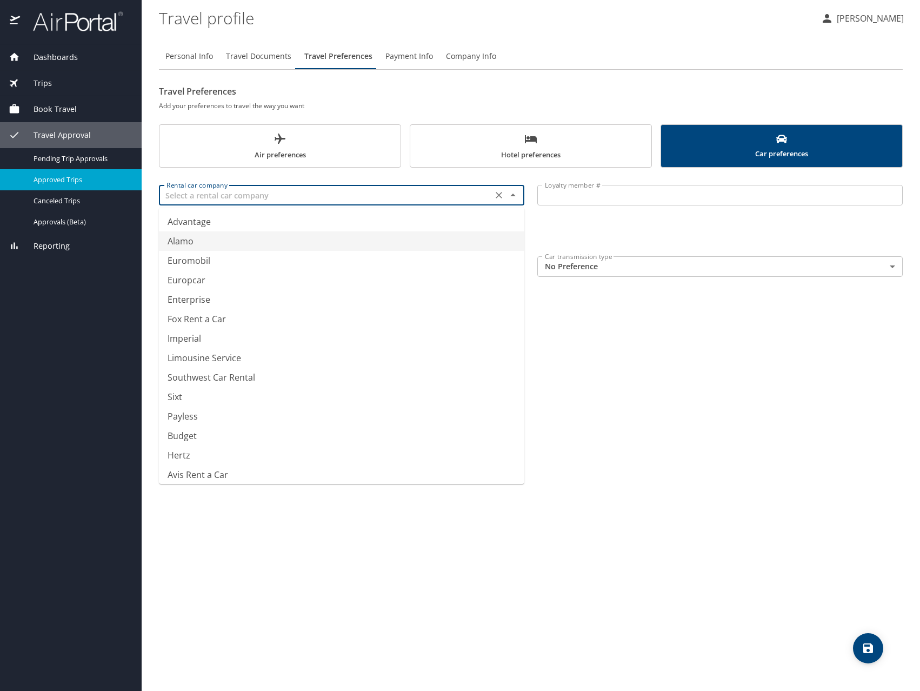
type input "Alamo"
click at [681, 440] on div "Personal Info Travel Documents Travel Preferences Payment Info Company Info Tra…" at bounding box center [531, 363] width 744 height 656
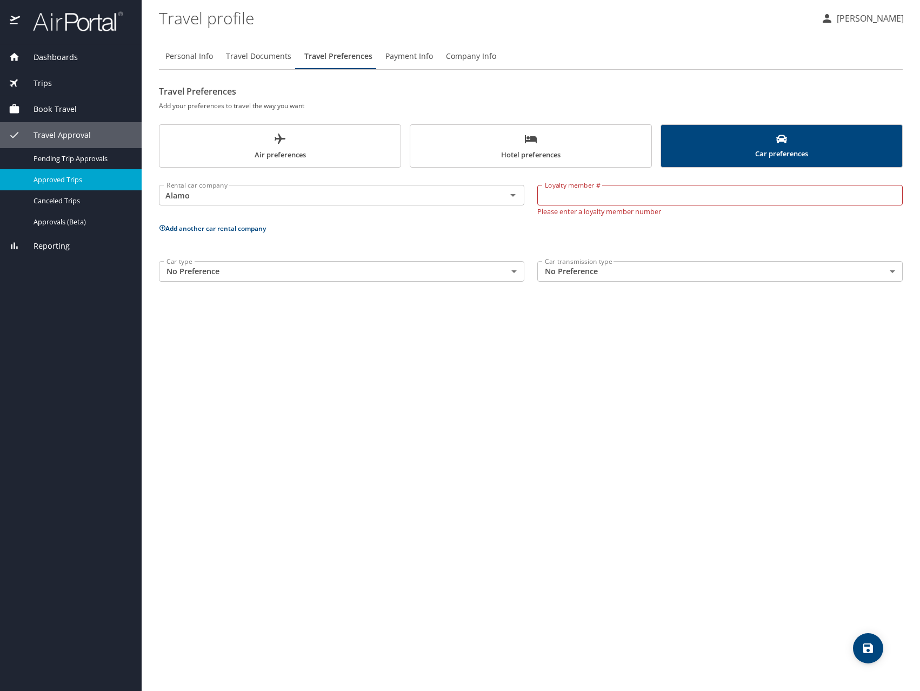
click at [868, 649] on icon "save" at bounding box center [867, 647] width 13 height 13
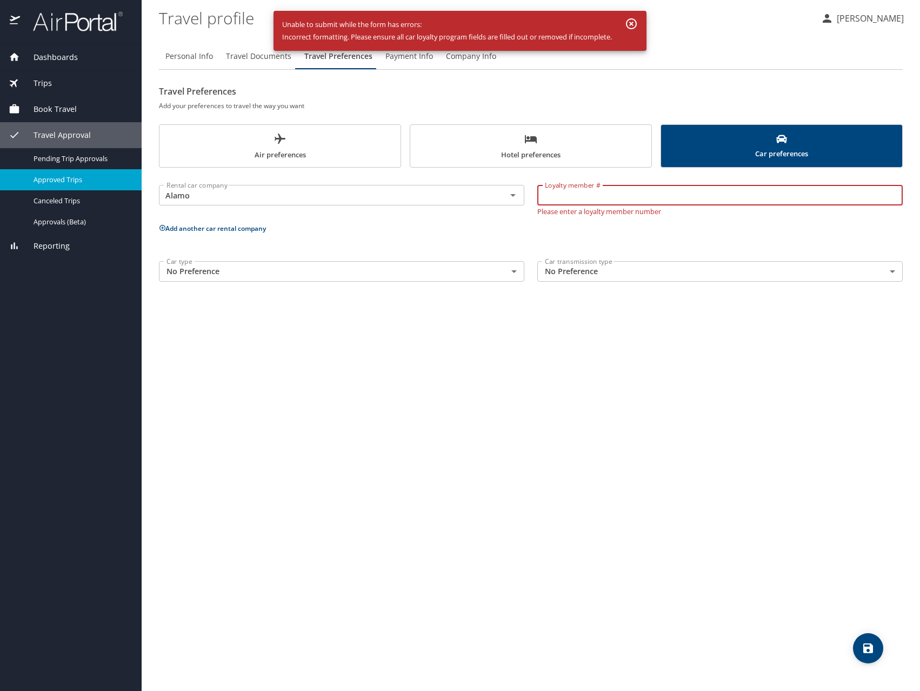
click at [677, 197] on input "Loyalty member #" at bounding box center [719, 195] width 365 height 21
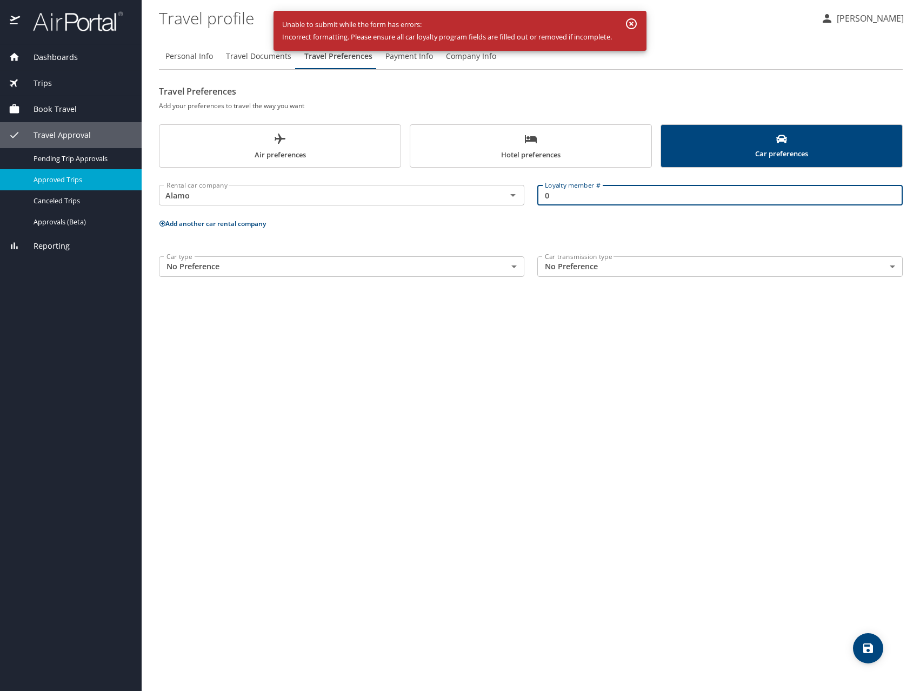
type input "0"
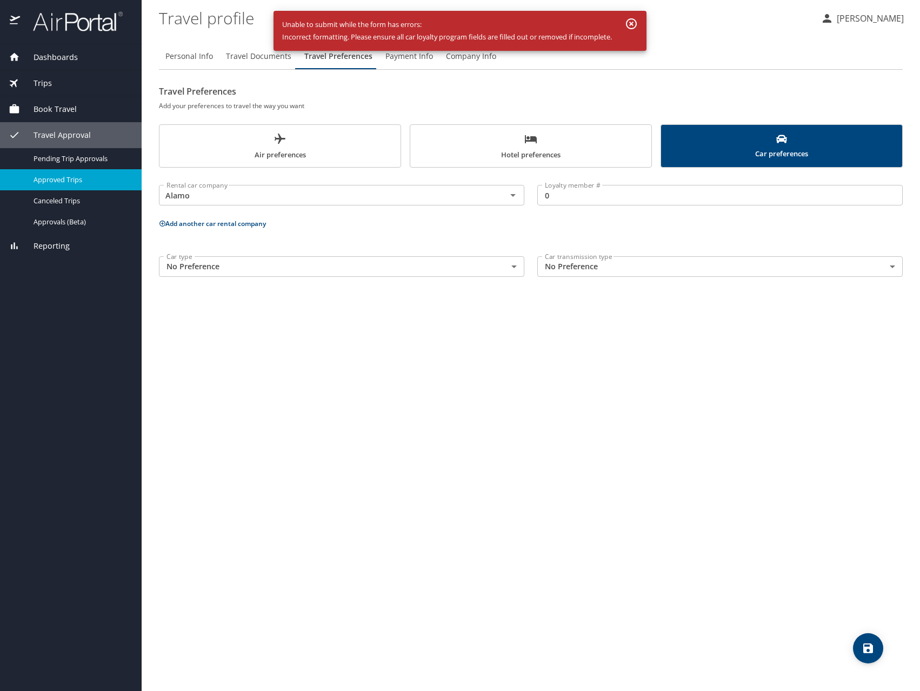
click at [656, 487] on div "Personal Info Travel Documents Travel Preferences Payment Info Company Info Tra…" at bounding box center [531, 363] width 744 height 656
click at [508, 192] on icon "Open" at bounding box center [512, 195] width 13 height 13
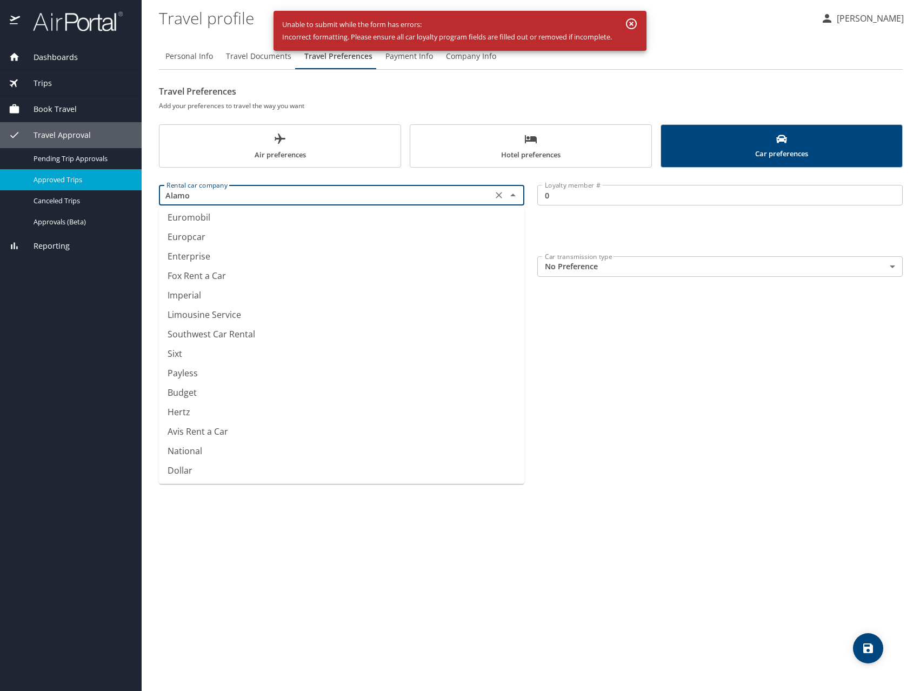
scroll to position [63, 0]
click at [211, 241] on li "Enterprise" at bounding box center [341, 235] width 365 height 19
type input "Enterprise"
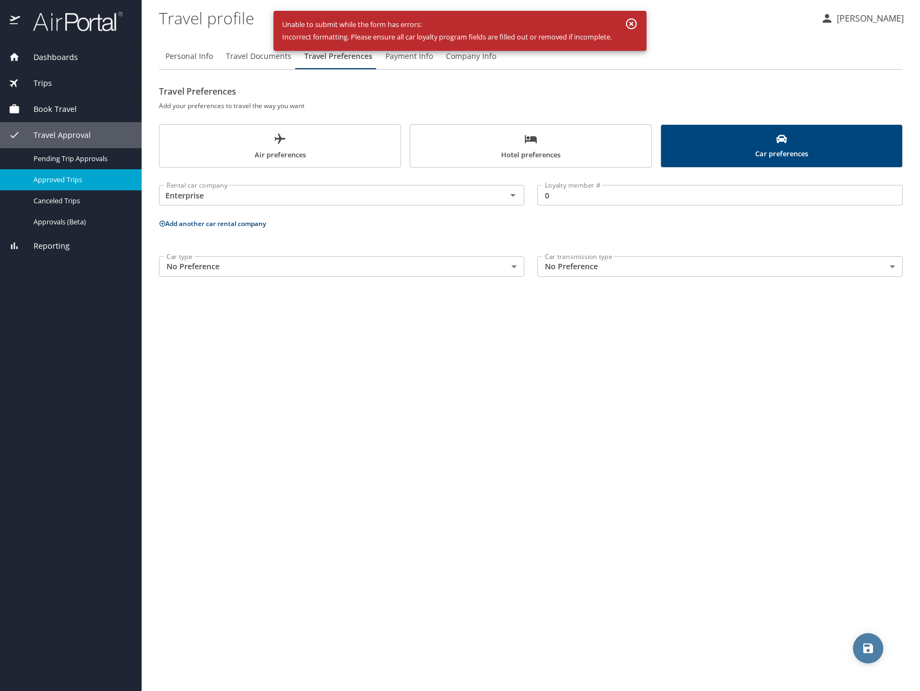
click at [864, 641] on icon "save" at bounding box center [867, 647] width 13 height 13
click at [630, 24] on icon "button" at bounding box center [631, 23] width 13 height 13
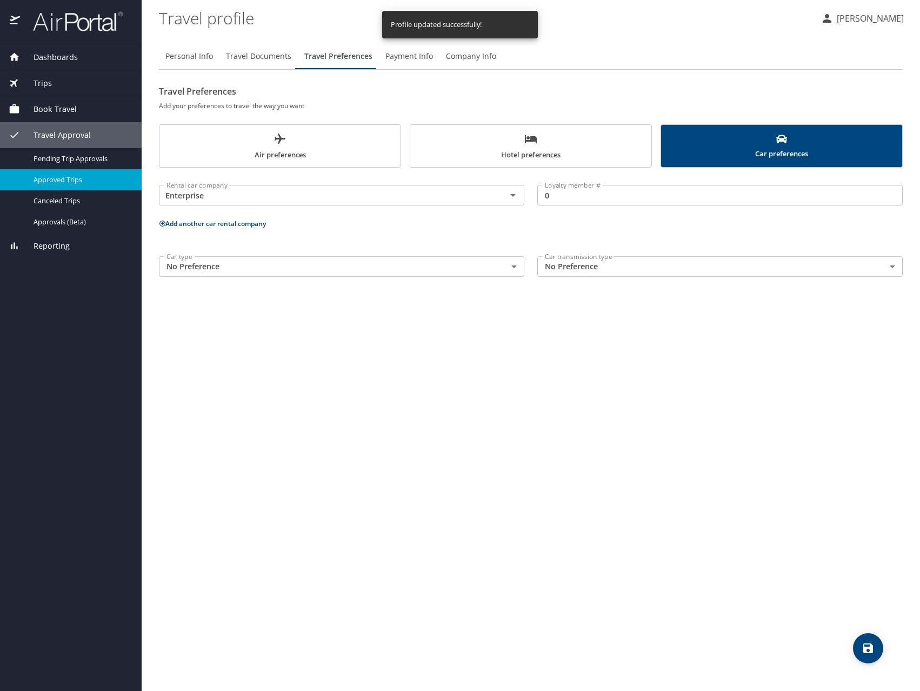
click at [403, 59] on span "Payment Info" at bounding box center [409, 57] width 48 height 14
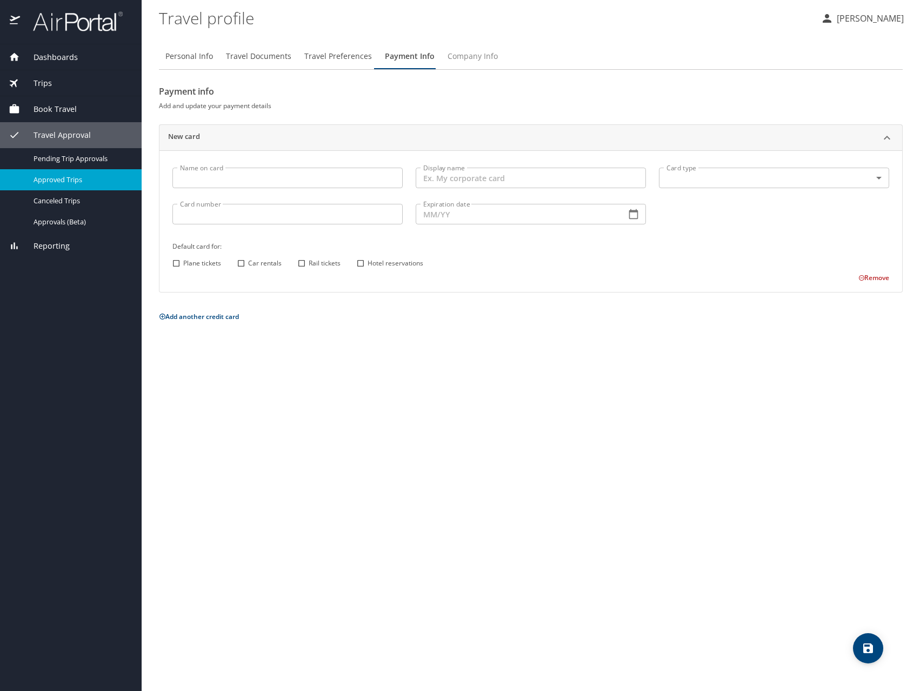
click at [466, 61] on span "Company Info" at bounding box center [472, 57] width 50 height 14
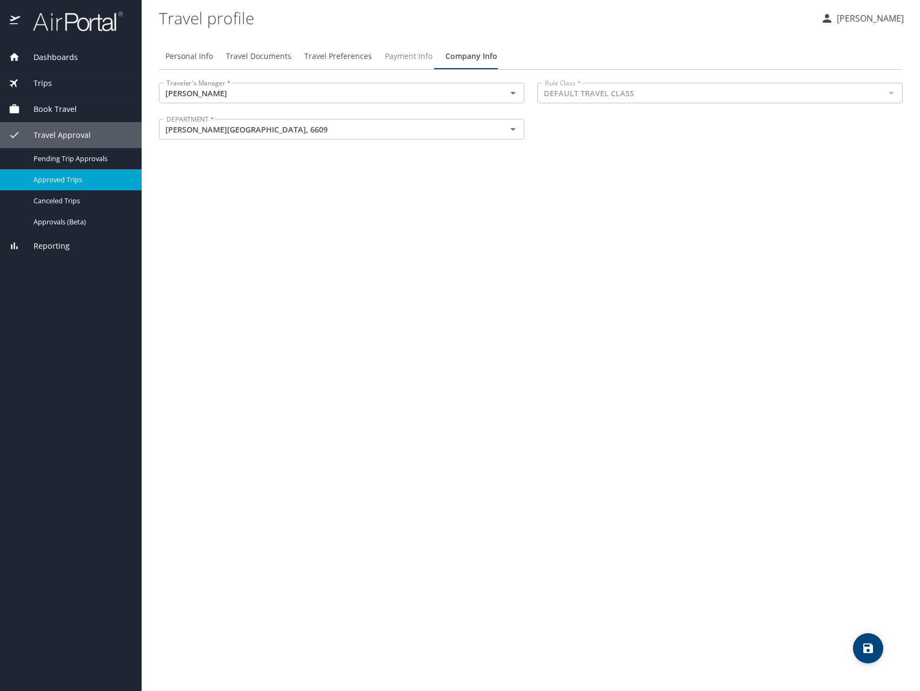
click at [385, 59] on span "Payment Info" at bounding box center [409, 57] width 48 height 14
